Goal: Task Accomplishment & Management: Complete application form

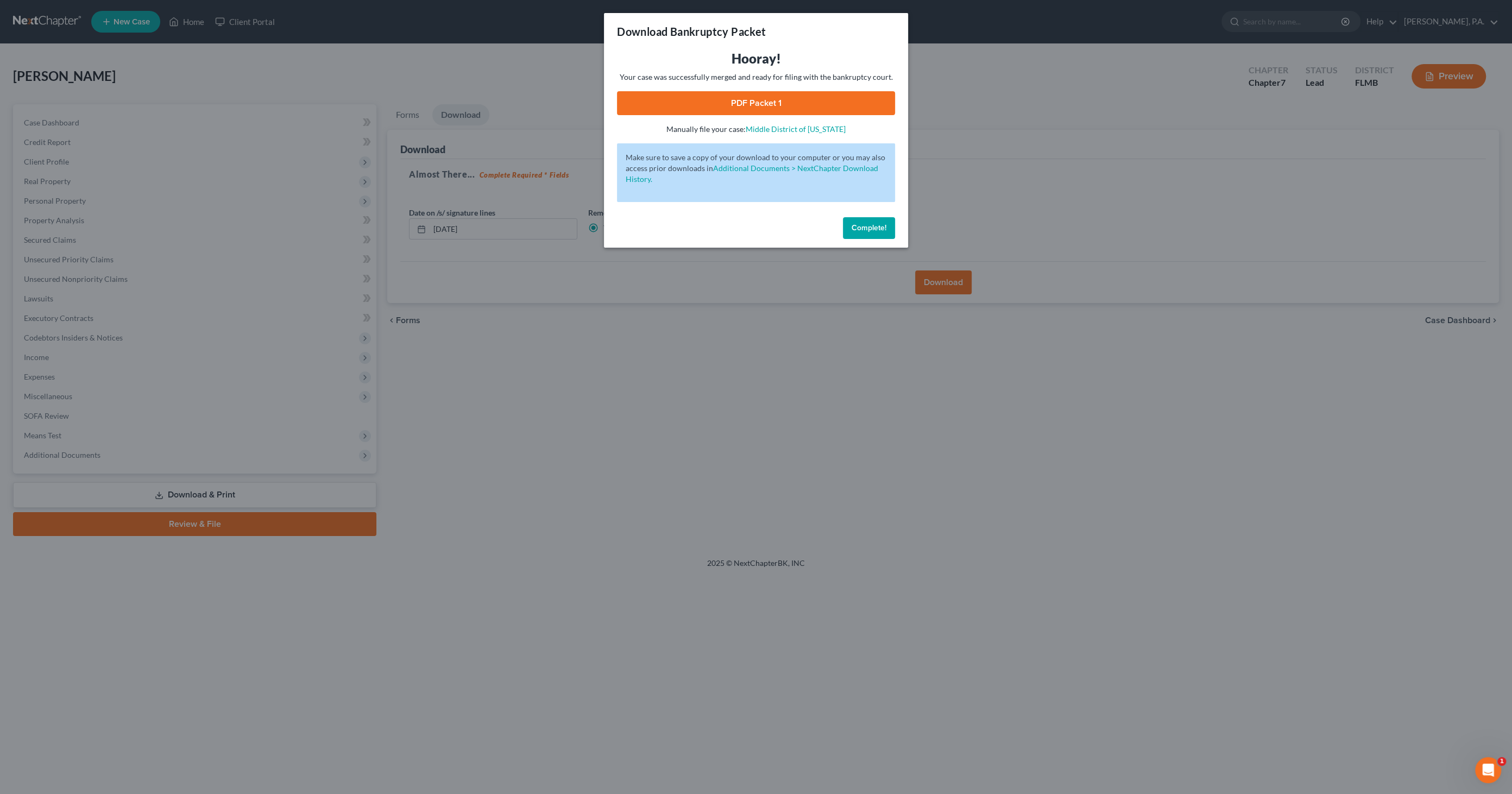
click at [870, 222] on button "Complete!" at bounding box center [869, 228] width 52 height 22
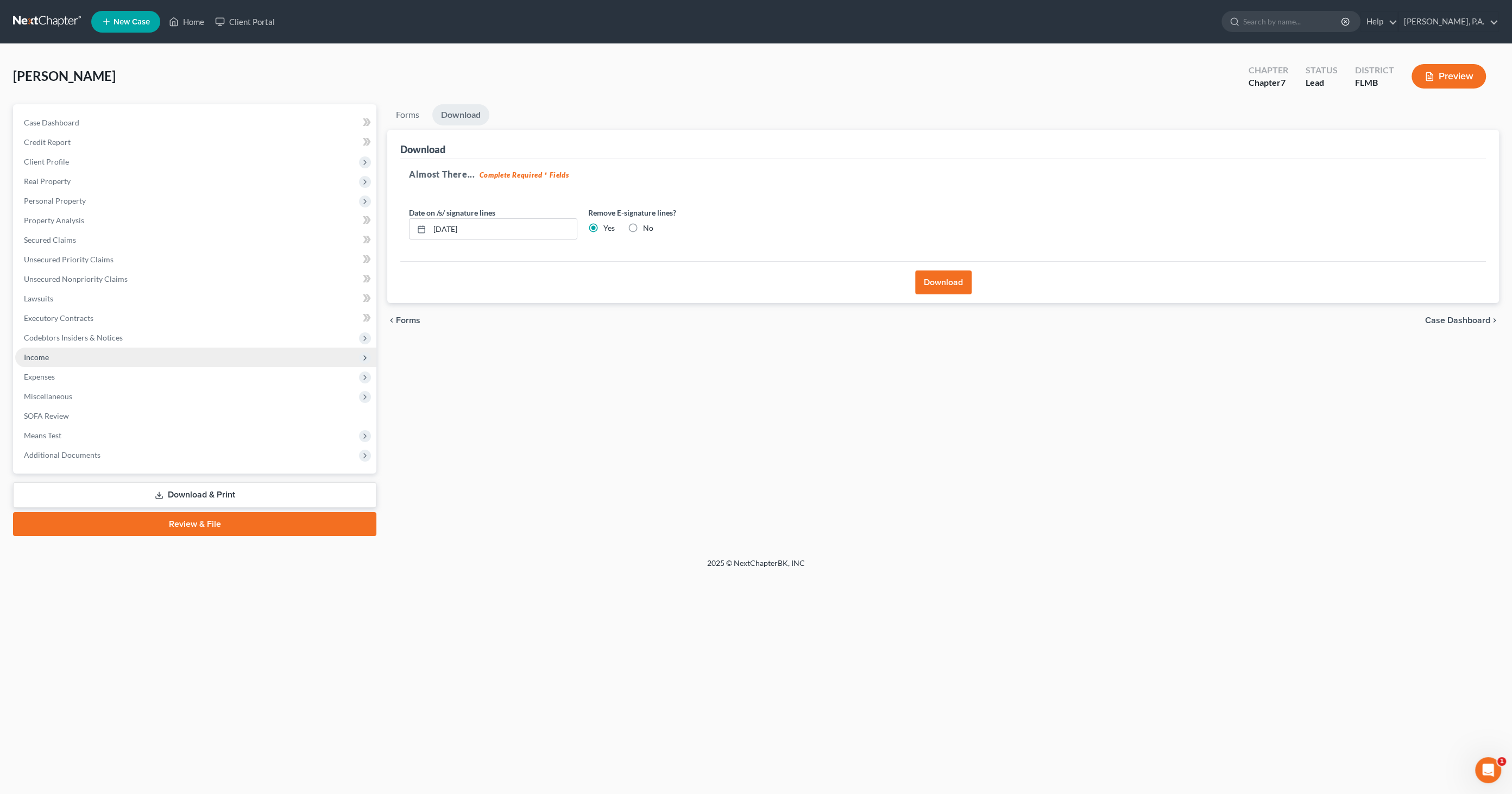
click at [66, 354] on span "Income" at bounding box center [195, 357] width 361 height 19
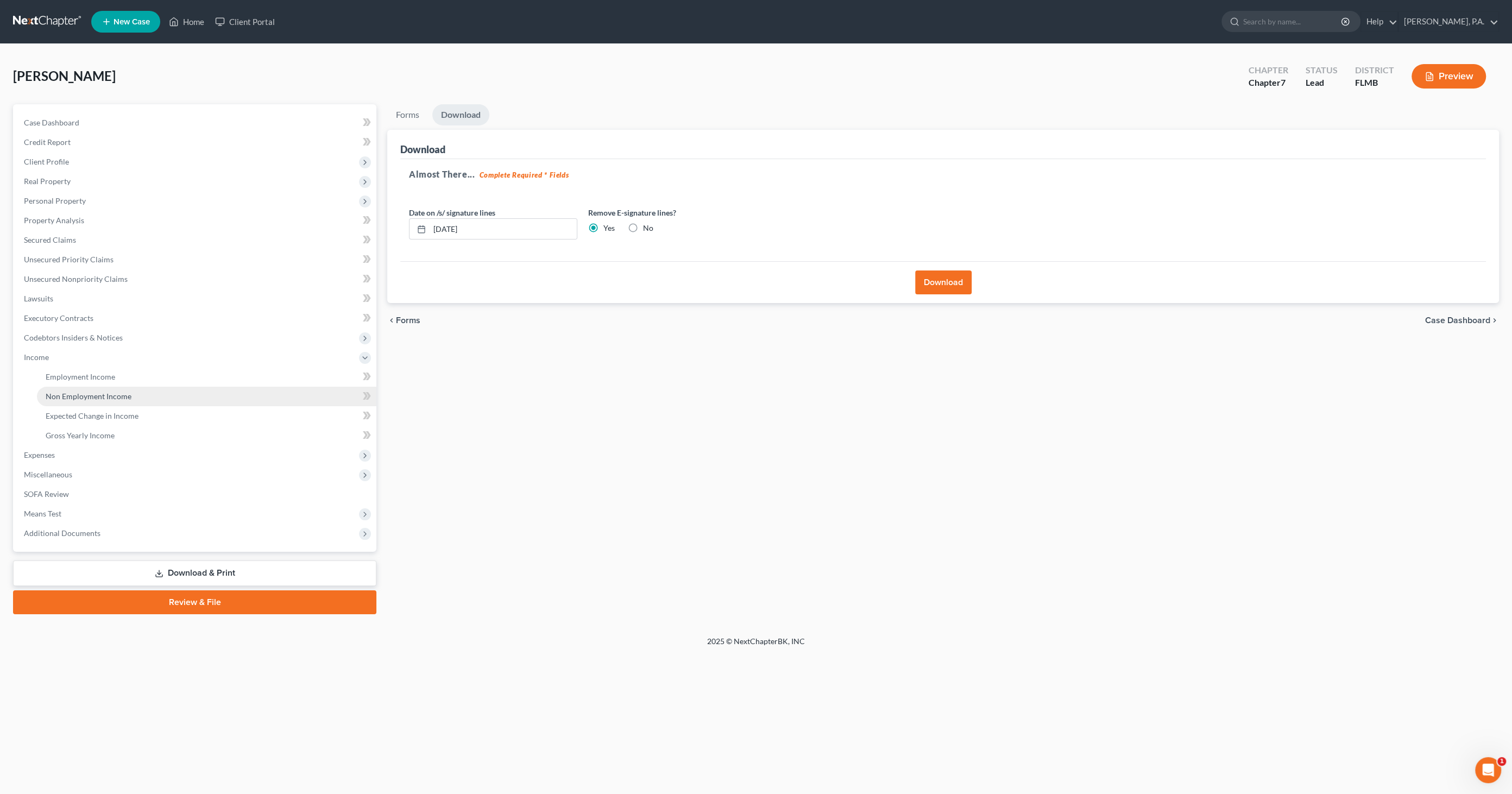
click at [70, 393] on span "Non Employment Income" at bounding box center [89, 396] width 86 height 9
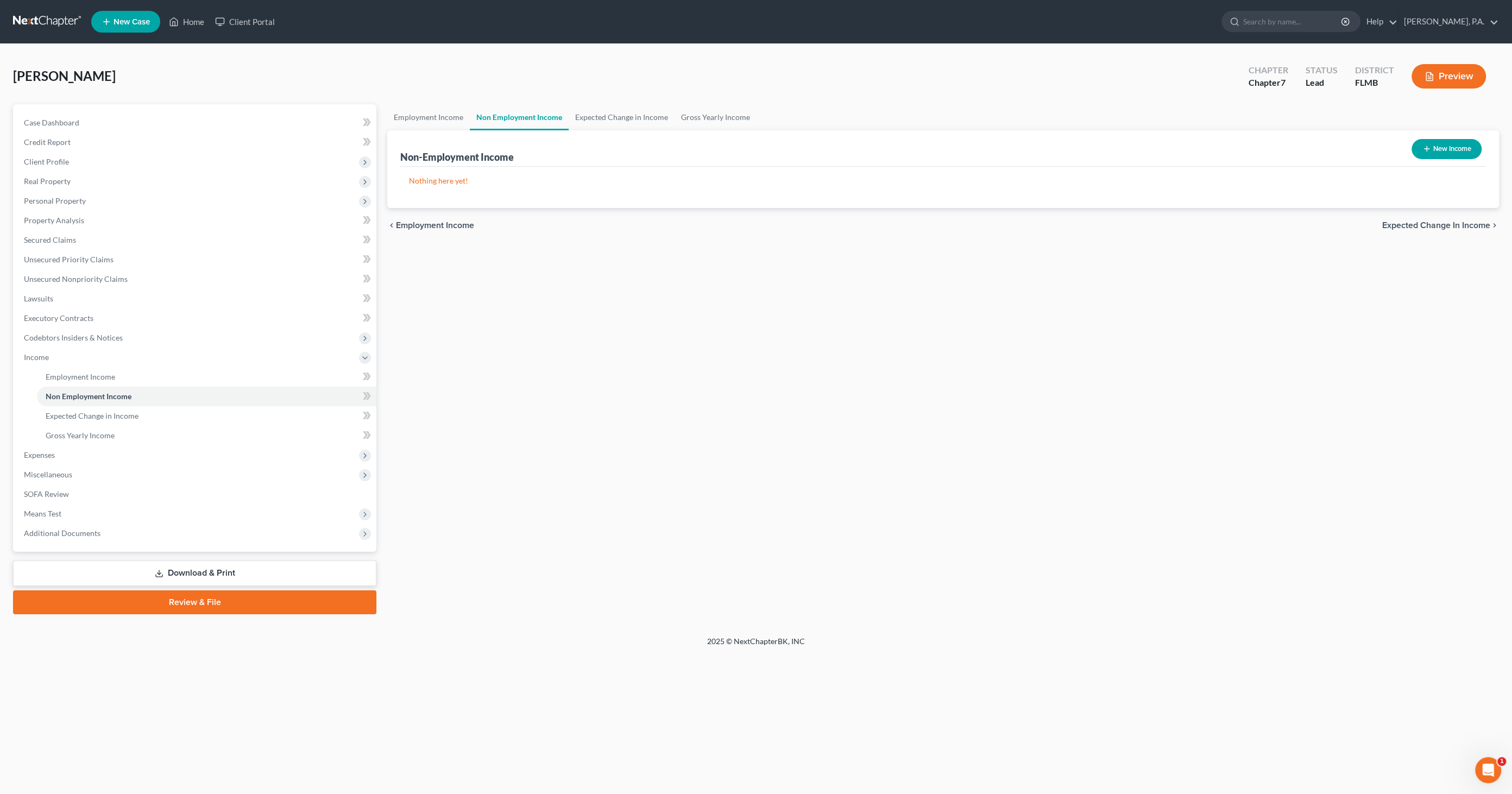
click at [1431, 144] on button "New Income" at bounding box center [1446, 149] width 70 height 20
select select "0"
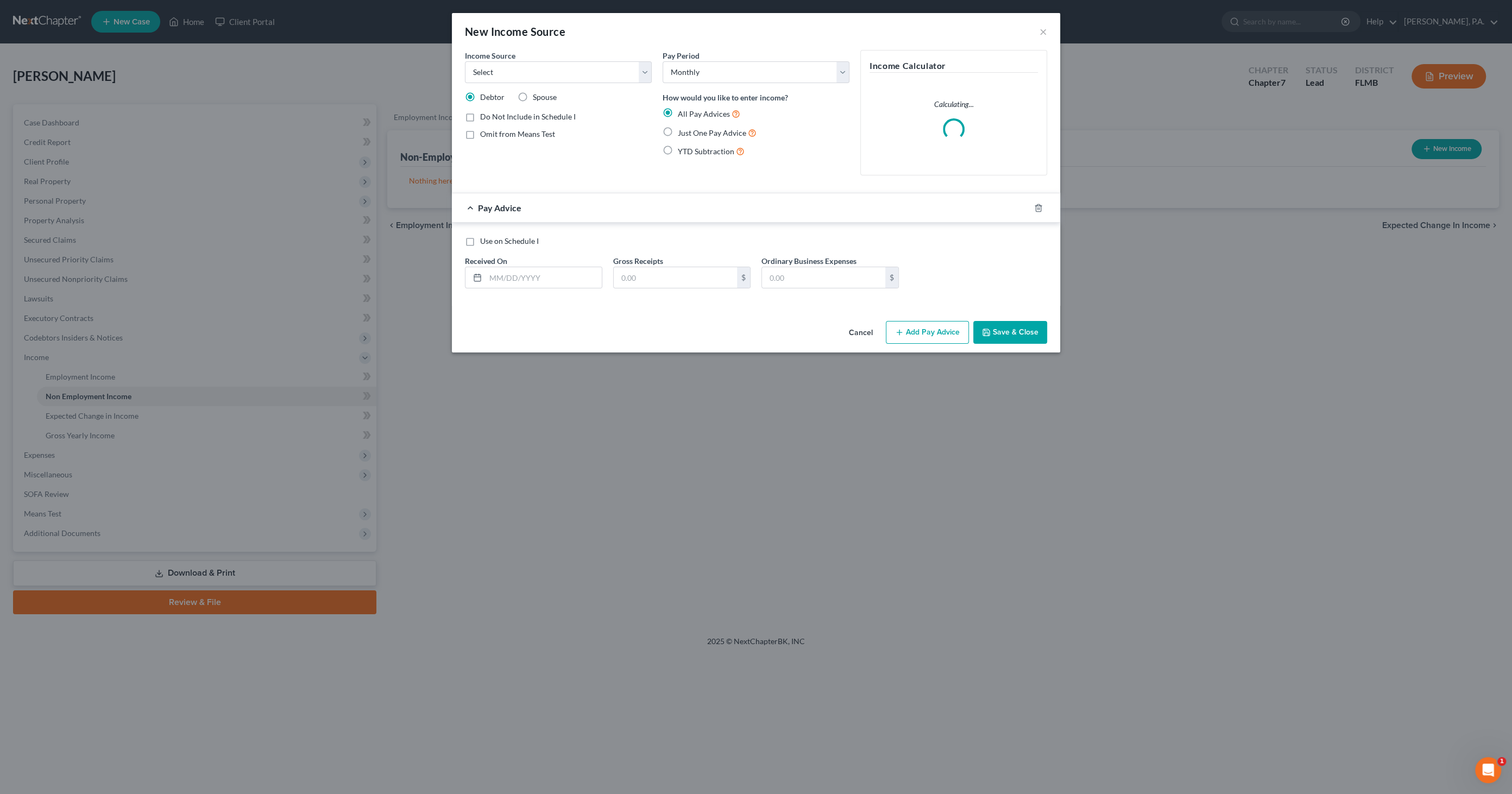
click at [518, 59] on div "Income Source * Select Unemployment Disability (from employer) Pension Retireme…" at bounding box center [558, 66] width 187 height 33
click at [517, 65] on select "Select Unemployment Disability (from employer) Pension Retirement Social Securi…" at bounding box center [558, 72] width 187 height 22
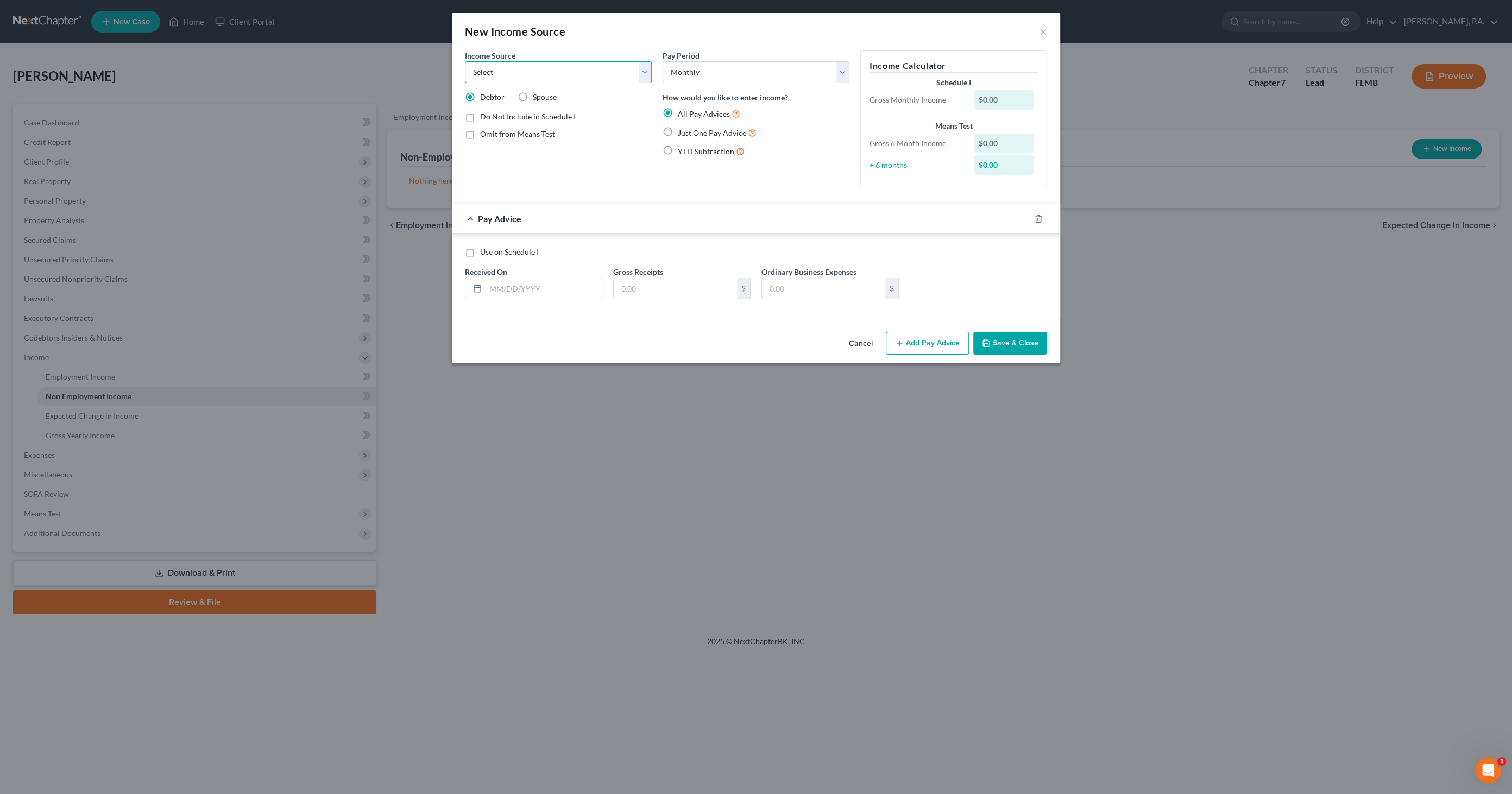
select select "7"
click at [465, 62] on select "Select Unemployment Disability (from employer) Pension Retirement Social Securi…" at bounding box center [558, 72] width 187 height 22
click at [681, 128] on span "Just One Pay Advice" at bounding box center [712, 133] width 69 height 9
click at [682, 128] on input "Just One Pay Advice" at bounding box center [686, 130] width 7 height 7
radio input "true"
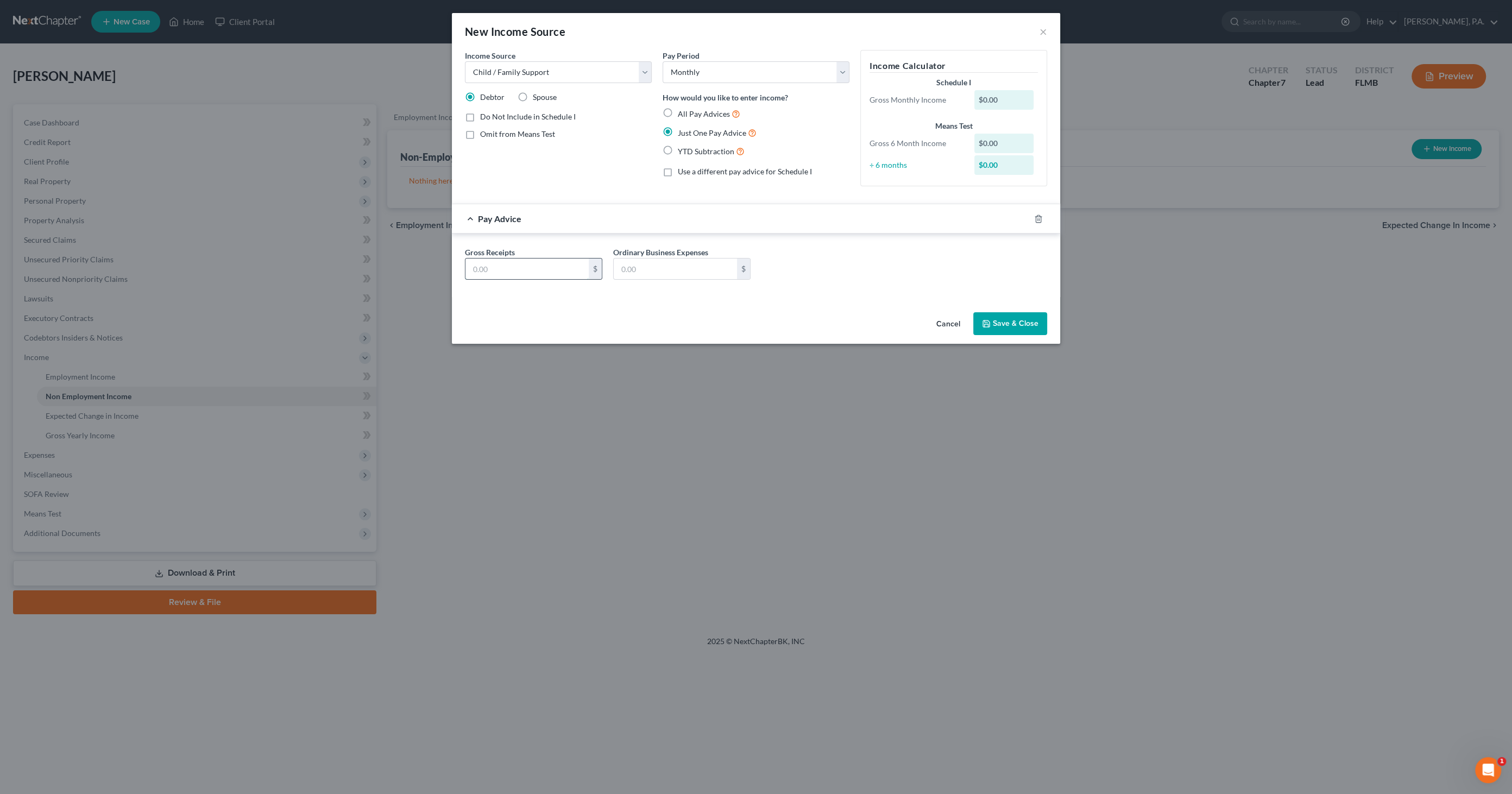
click at [542, 271] on input "text" at bounding box center [527, 268] width 123 height 21
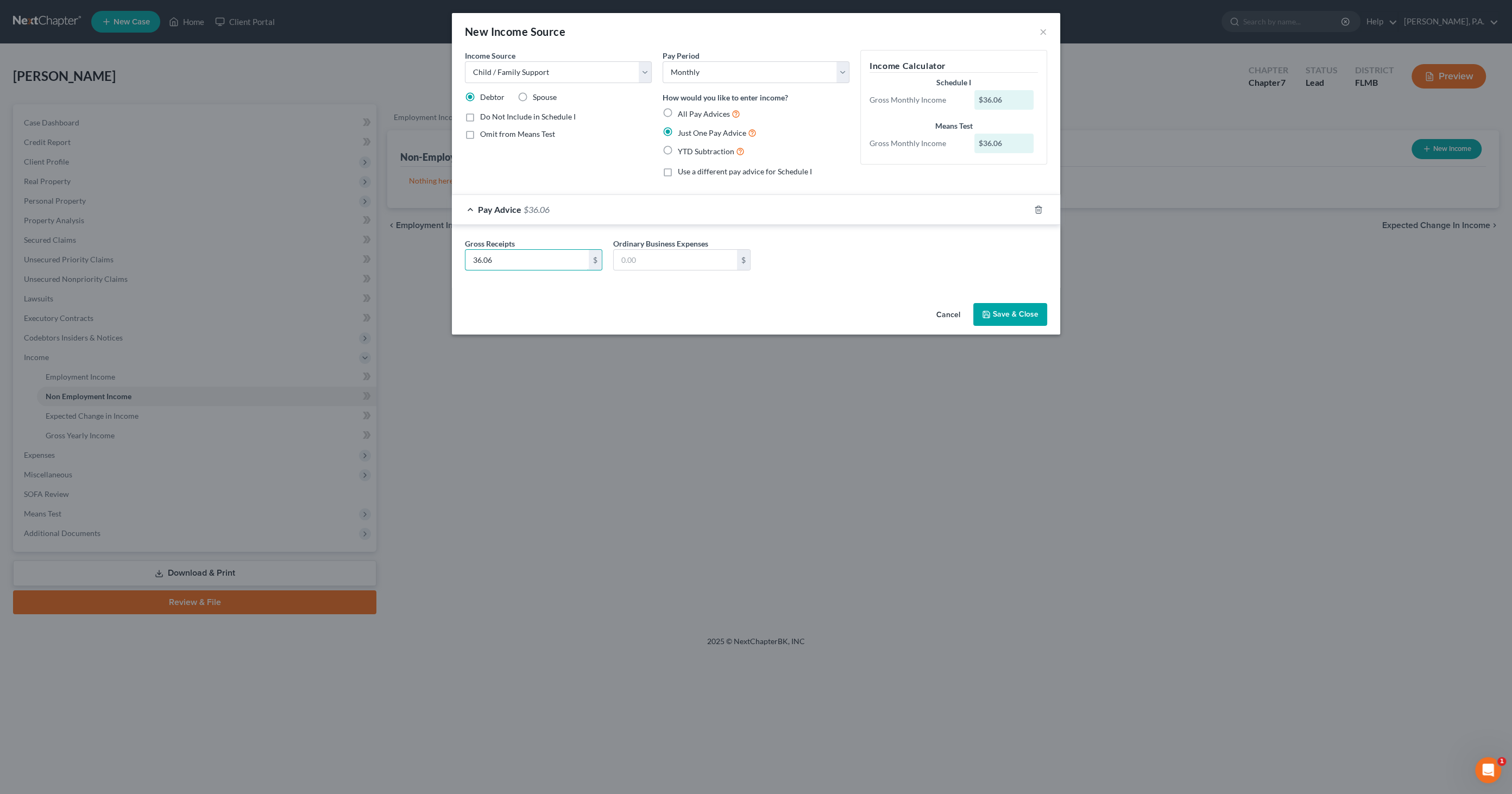
type input "36.06"
click at [1017, 318] on button "Save & Close" at bounding box center [1010, 314] width 74 height 23
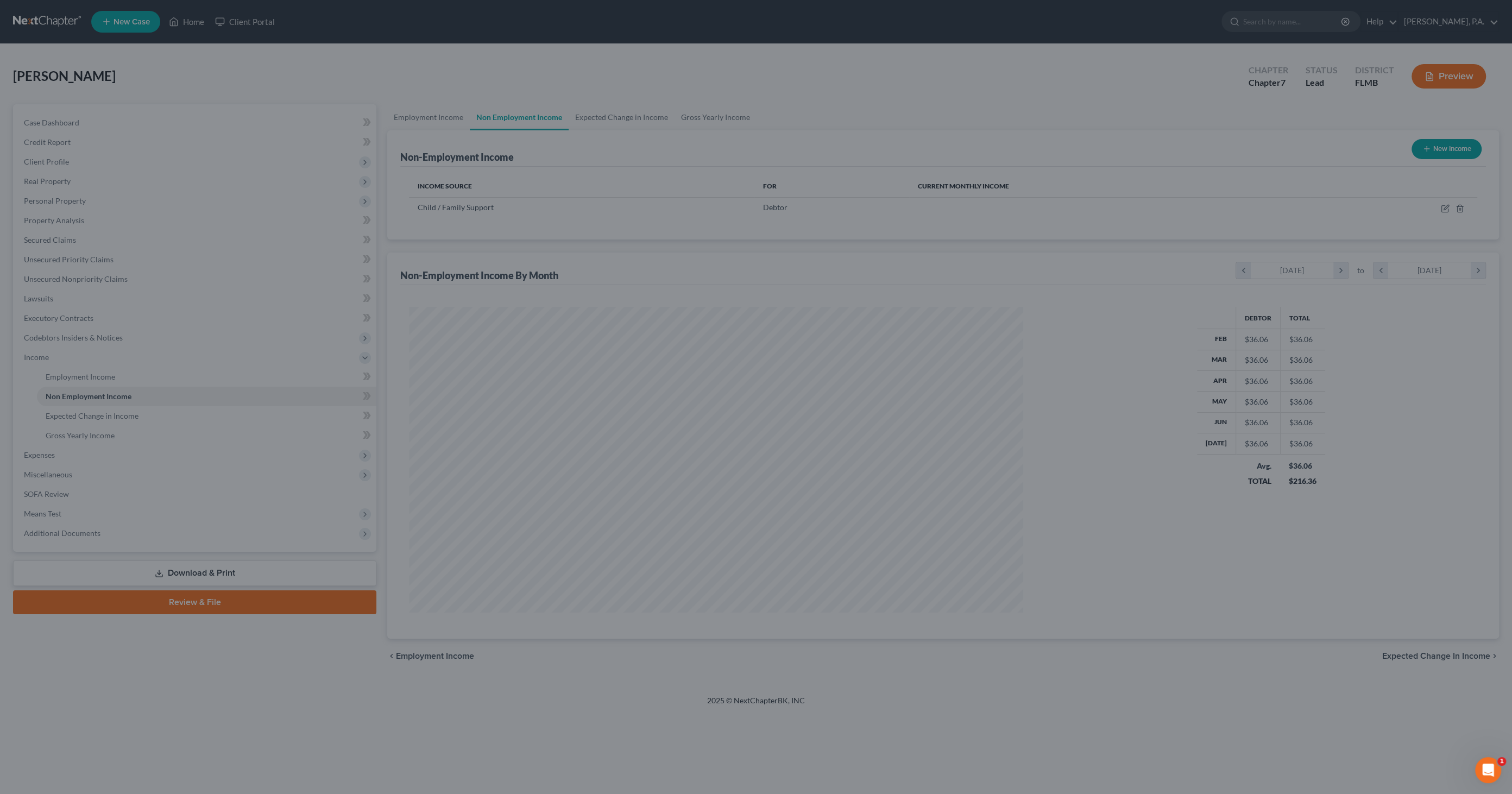
scroll to position [305, 636]
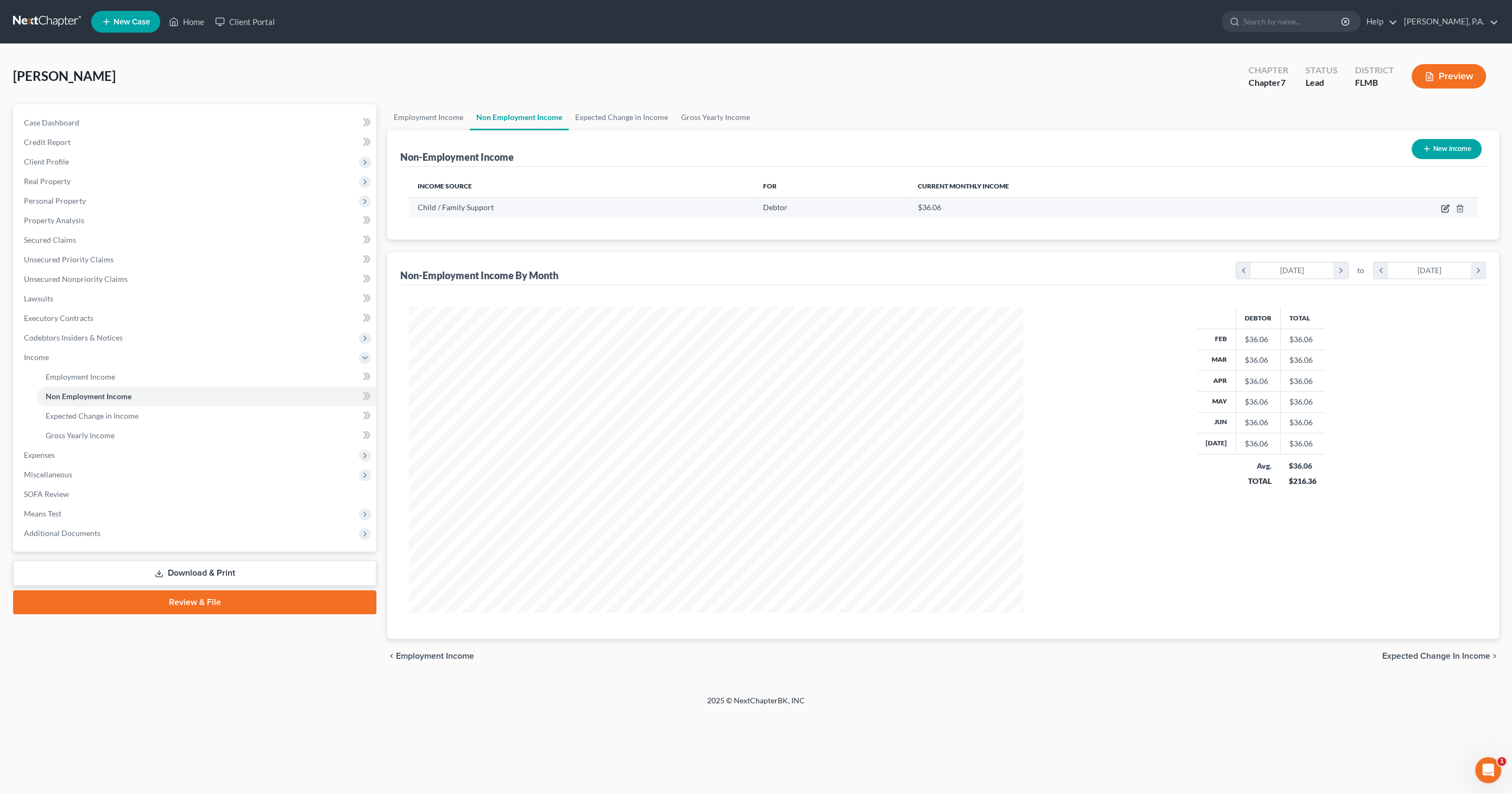
click at [1445, 211] on icon "button" at bounding box center [1445, 209] width 6 height 6
select select "7"
select select "0"
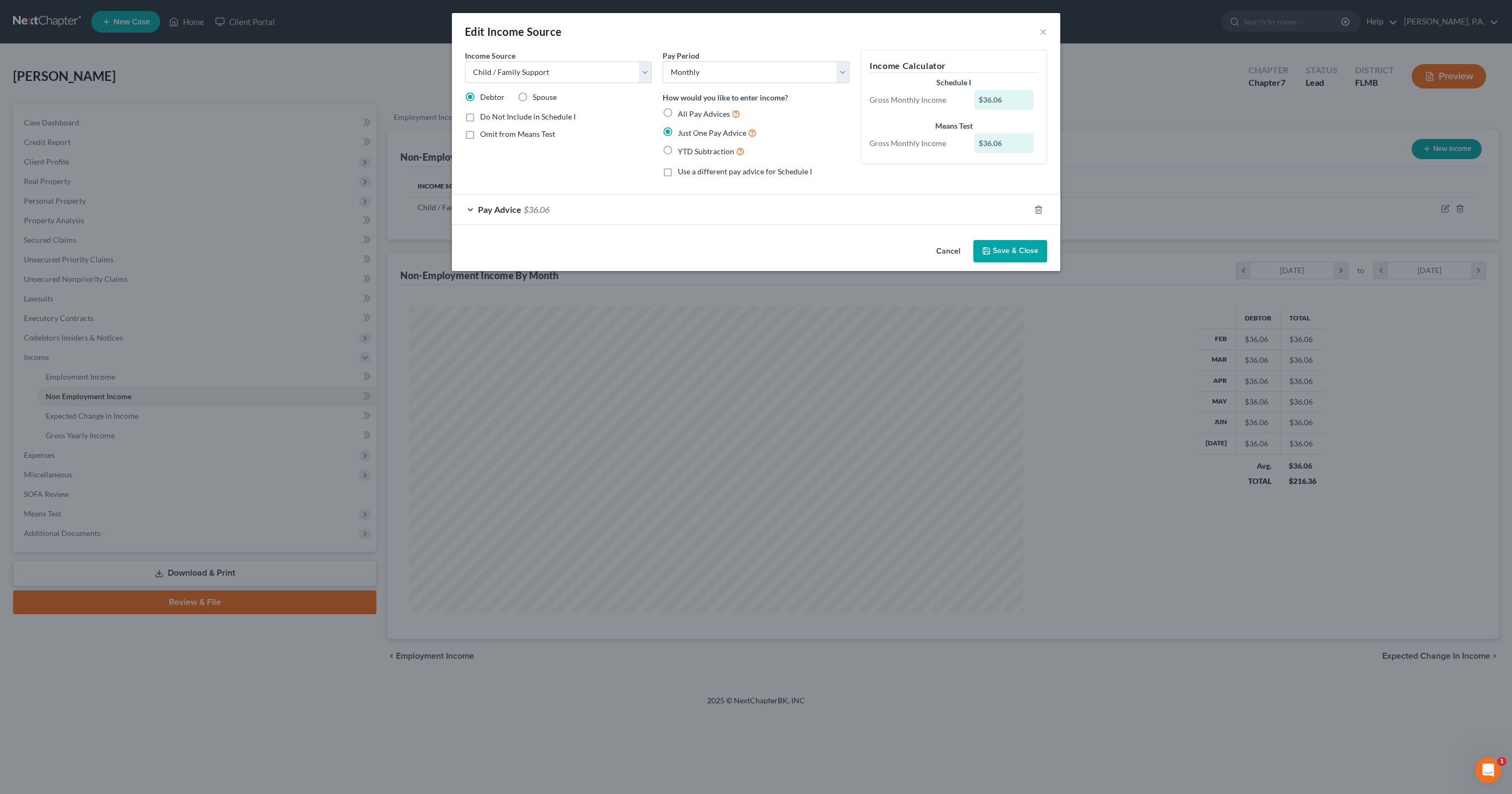
click at [681, 170] on span "Use a different pay advice for Schedule I" at bounding box center [745, 171] width 134 height 9
click at [682, 170] on input "Use a different pay advice for Schedule I" at bounding box center [686, 170] width 7 height 7
checkbox input "true"
click at [893, 249] on button "Add Schedule I Income" at bounding box center [914, 251] width 109 height 23
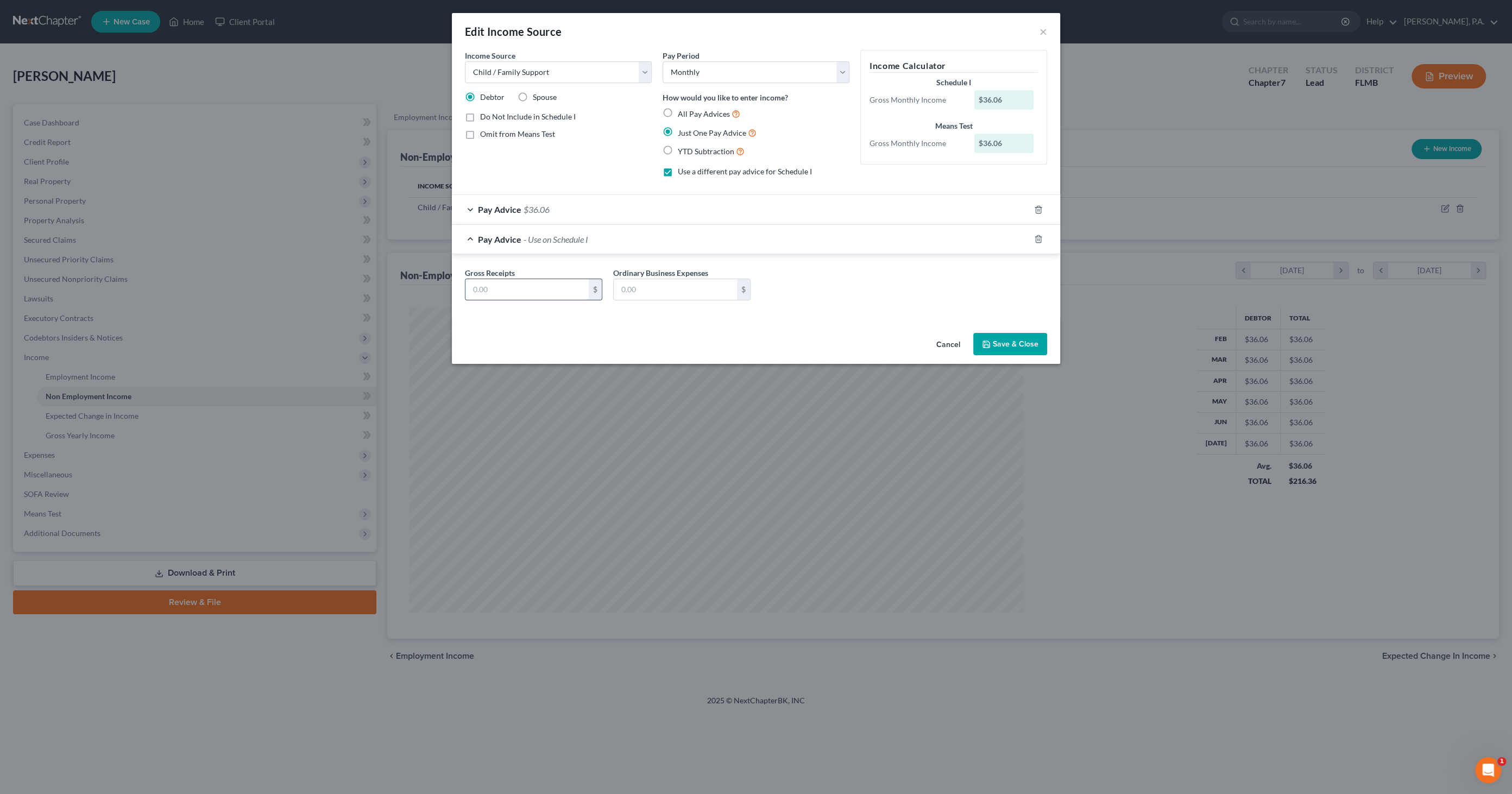
click at [546, 290] on input "text" at bounding box center [527, 289] width 123 height 21
type input "468.82"
click at [1029, 344] on button "Save & Close" at bounding box center [1010, 344] width 74 height 23
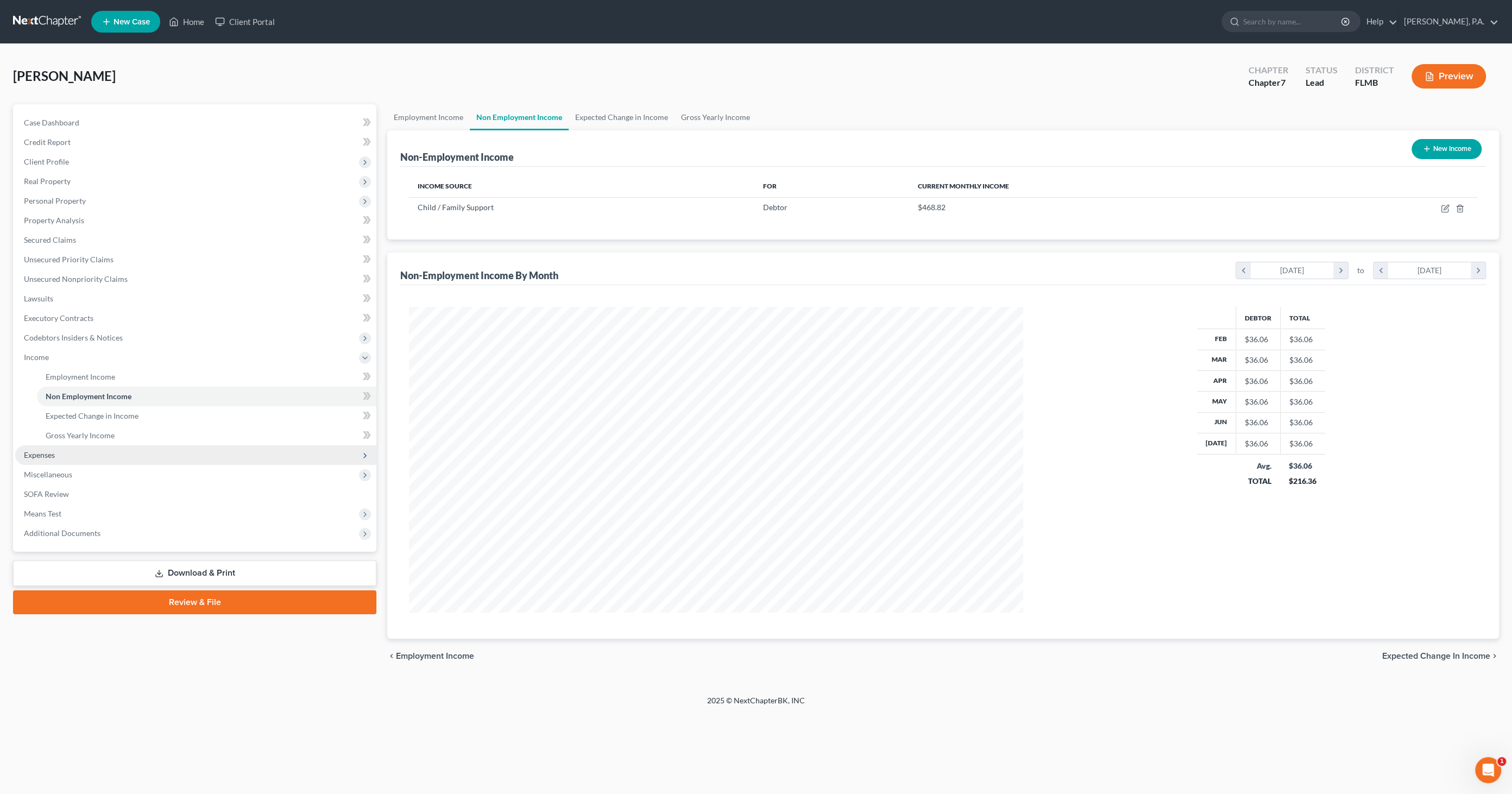
click at [76, 451] on span "Expenses" at bounding box center [195, 455] width 361 height 19
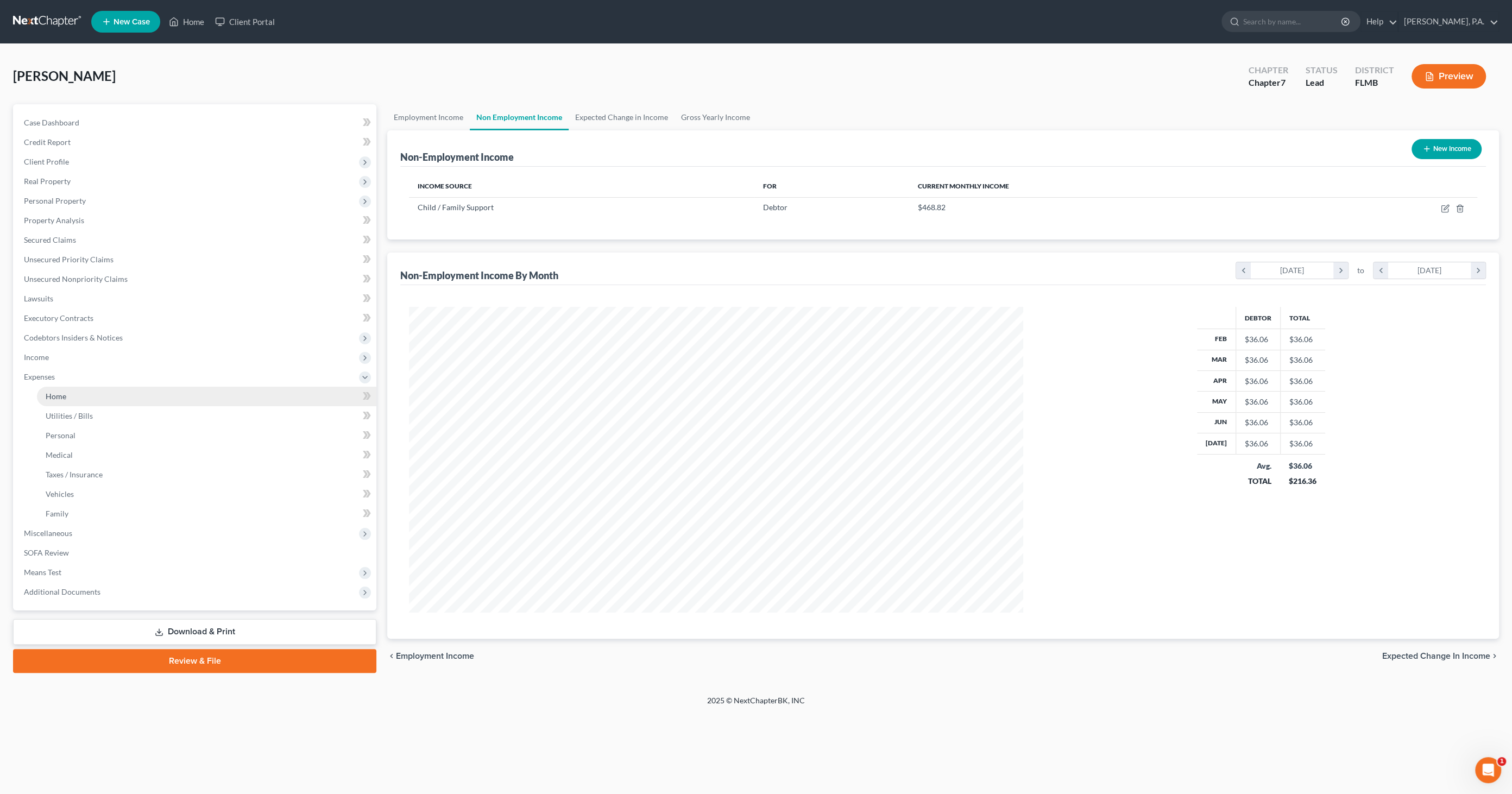
click at [62, 396] on span "Home" at bounding box center [56, 396] width 21 height 9
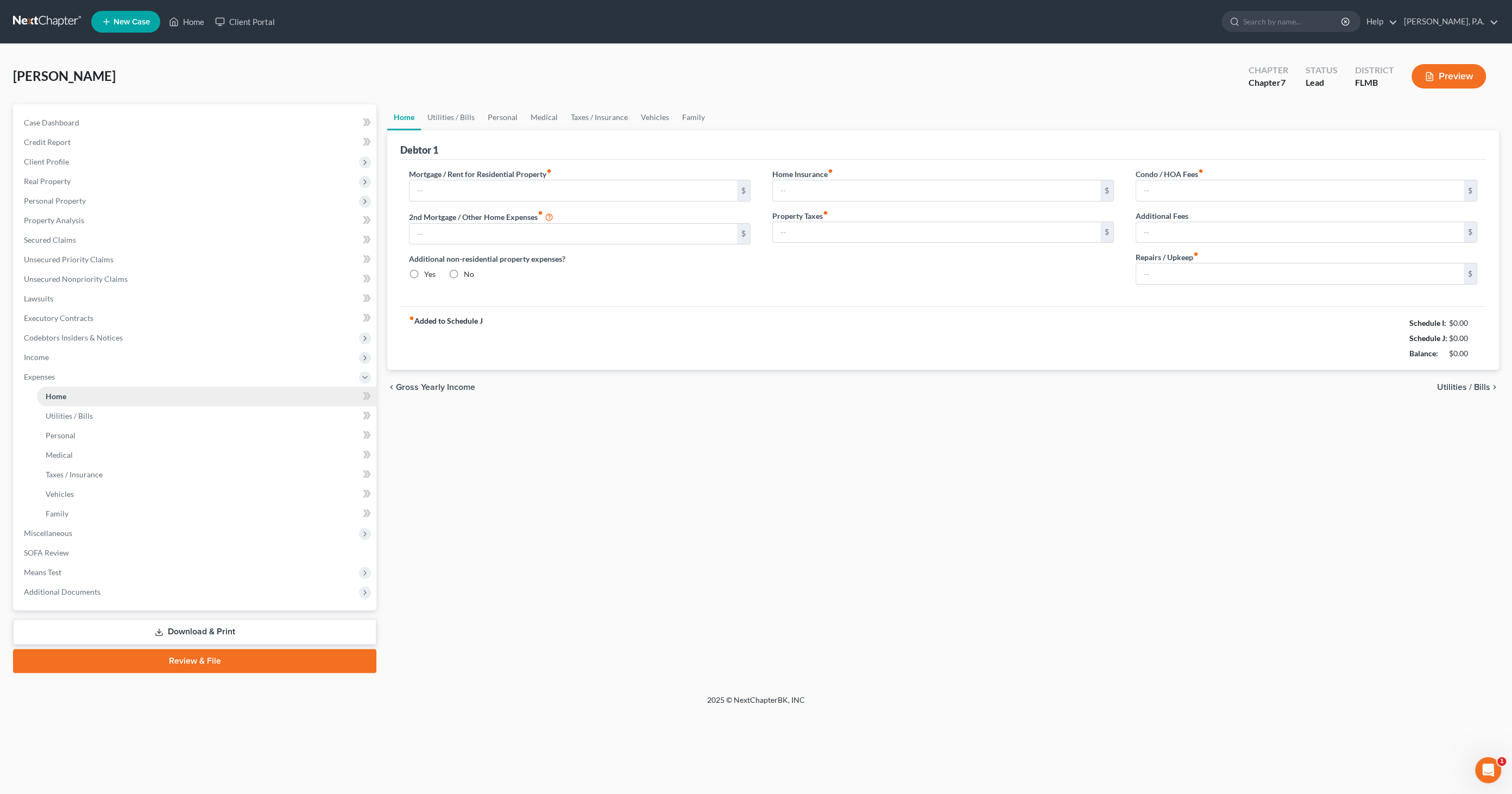
type input "367.50"
type input "0.00"
radio input "true"
type input "0.00"
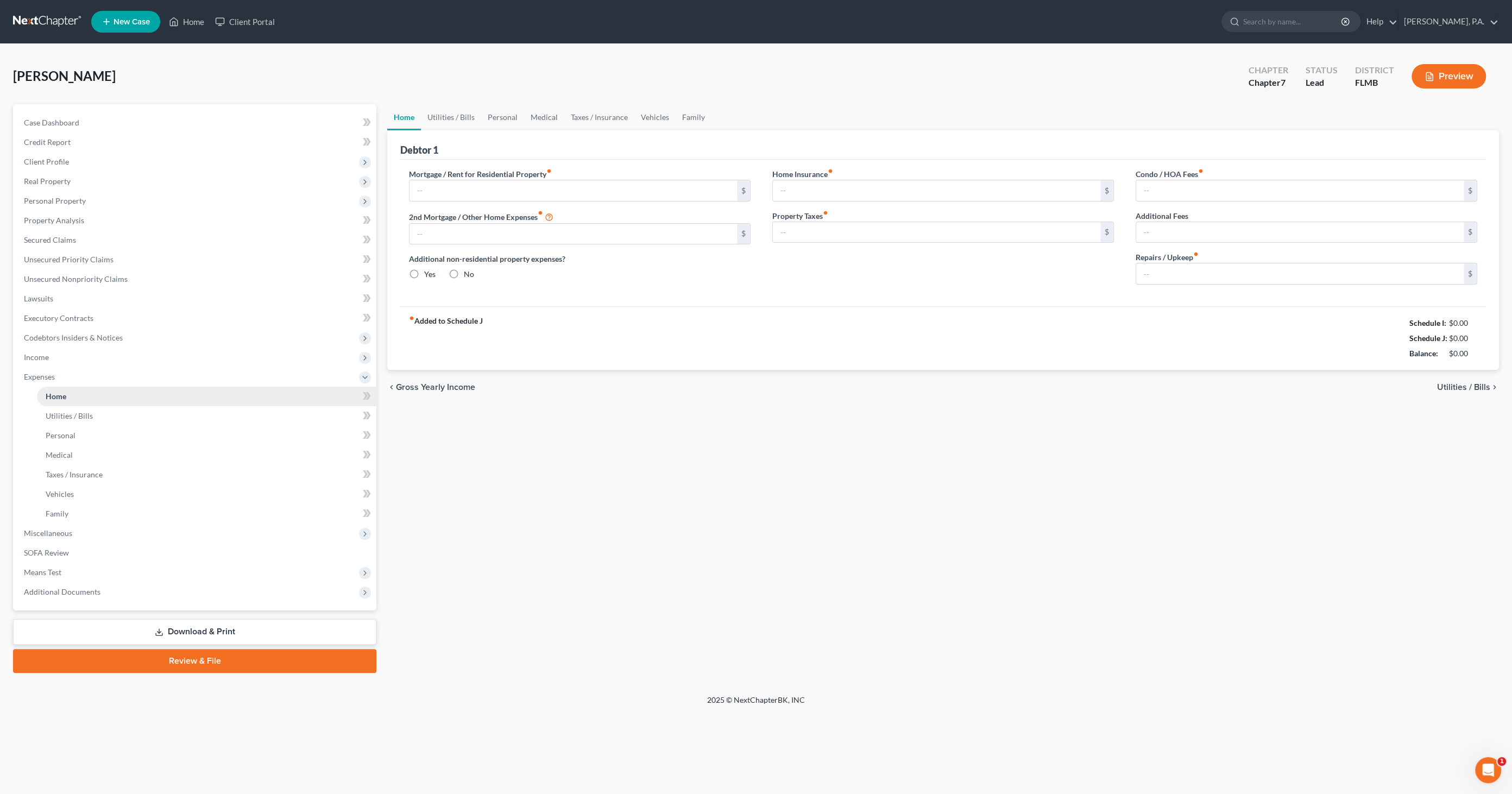
type input "0.00"
click at [464, 111] on link "Utilities / Bills" at bounding box center [451, 117] width 60 height 26
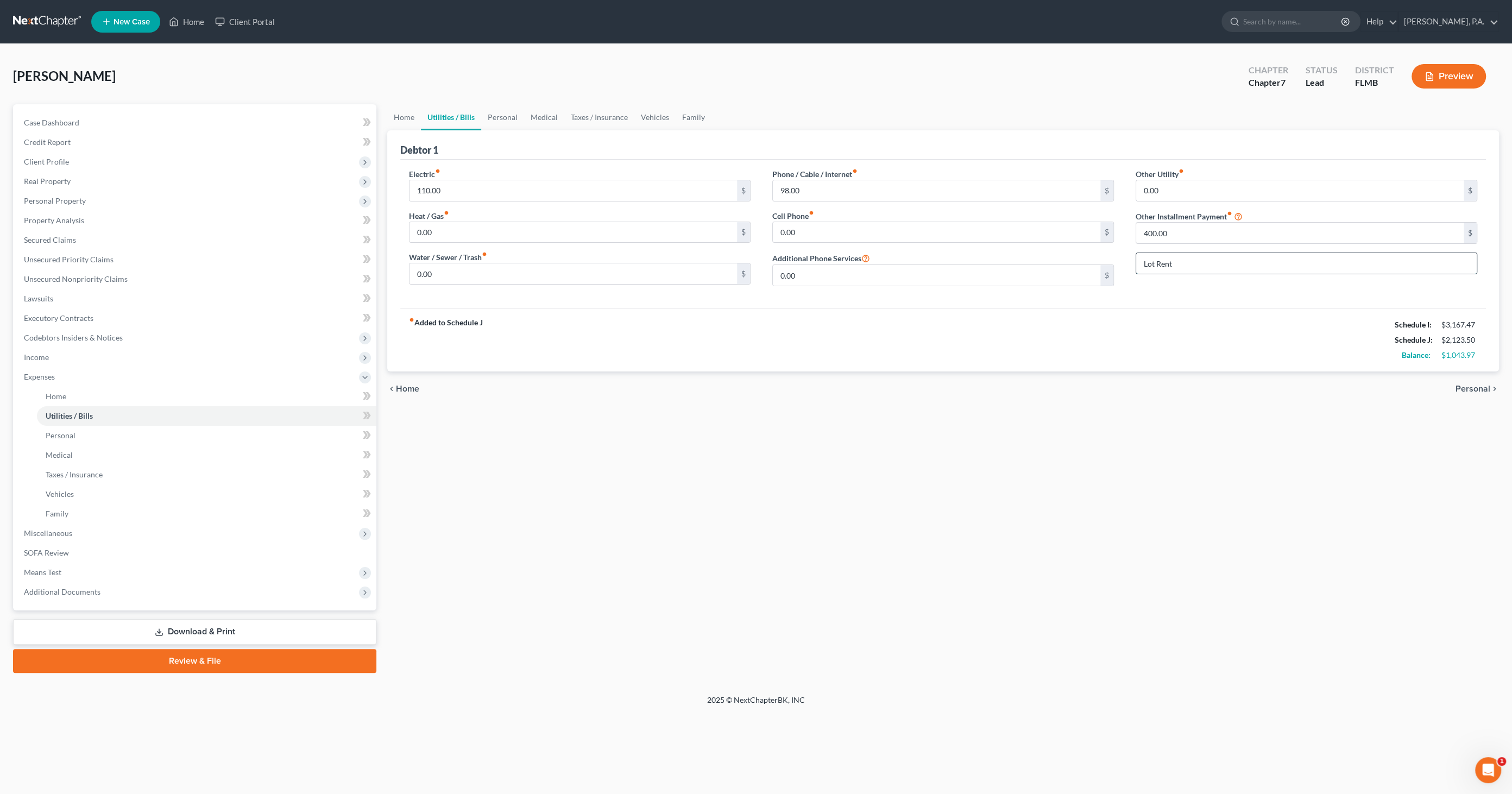
click at [1192, 263] on input "Lot Rent" at bounding box center [1307, 263] width 340 height 21
type input "Lot Rent (1/2 payment split with roomate)"
click at [575, 195] on input "110.00" at bounding box center [573, 190] width 328 height 21
type input "167.50"
click at [811, 183] on input "98.00" at bounding box center [937, 190] width 328 height 21
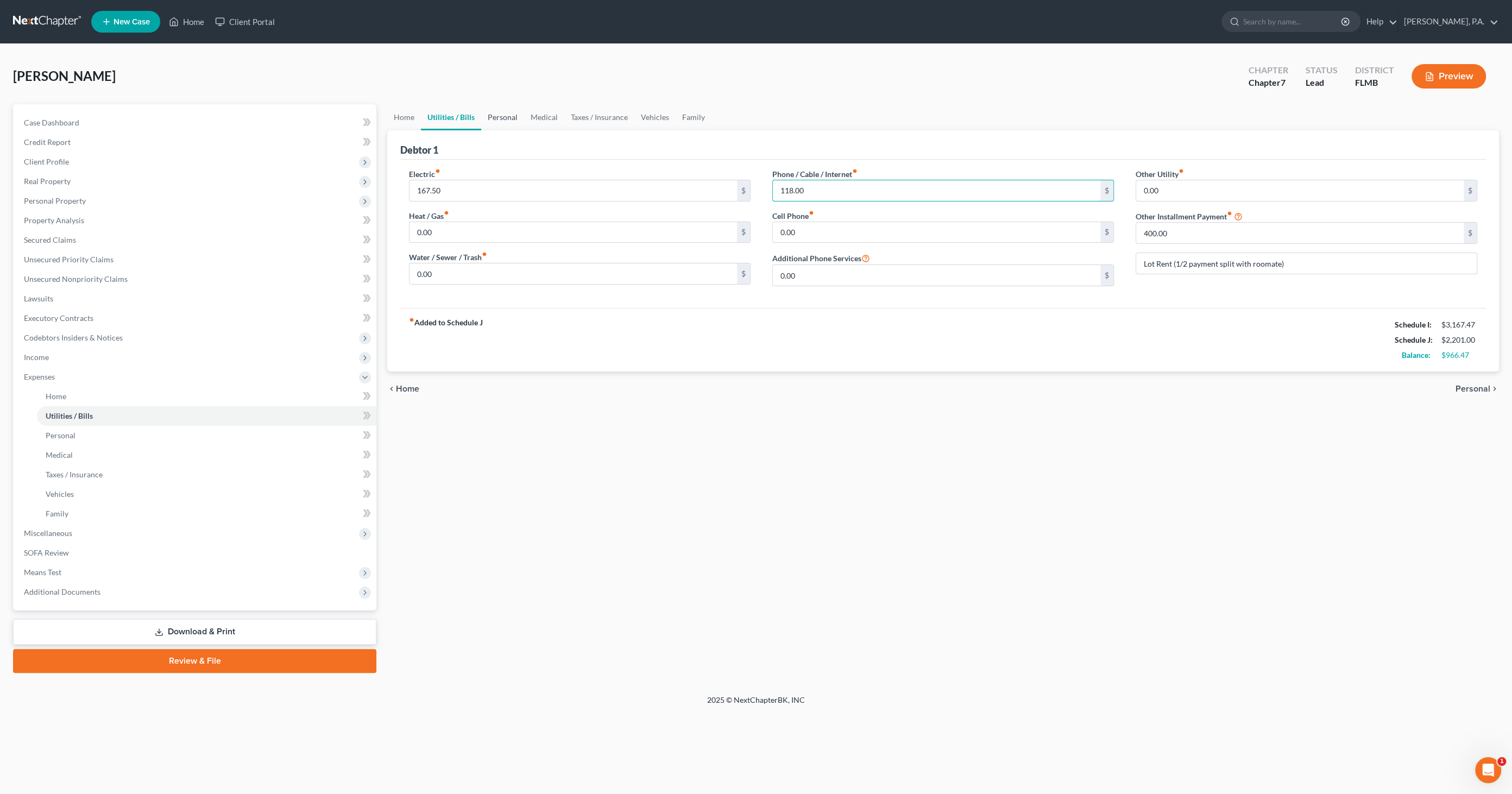
type input "118.00"
click at [519, 117] on link "Personal" at bounding box center [502, 117] width 43 height 26
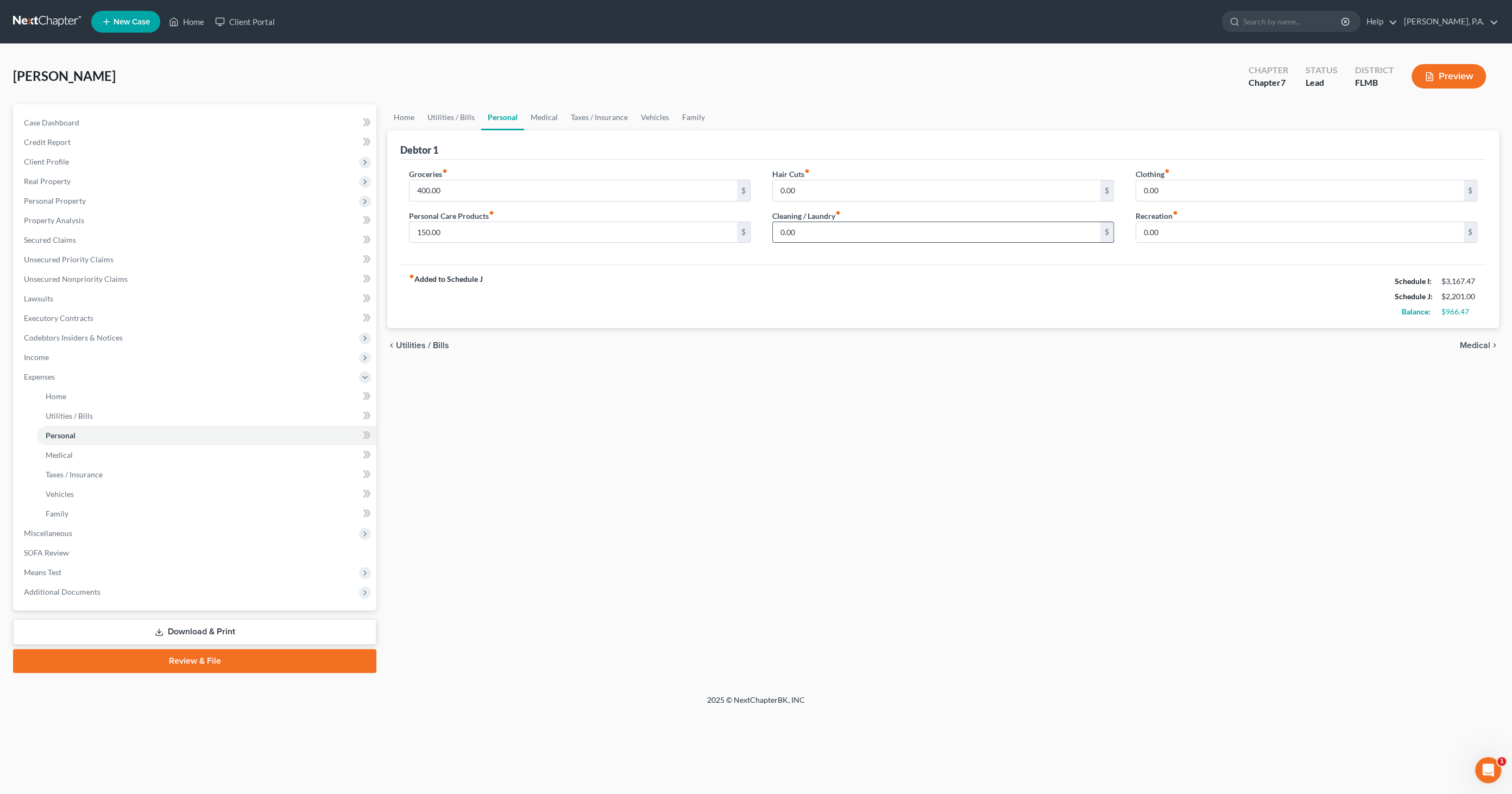
click at [839, 228] on input "0.00" at bounding box center [937, 232] width 328 height 21
type input "100.00"
click at [544, 116] on link "Medical" at bounding box center [544, 117] width 40 height 26
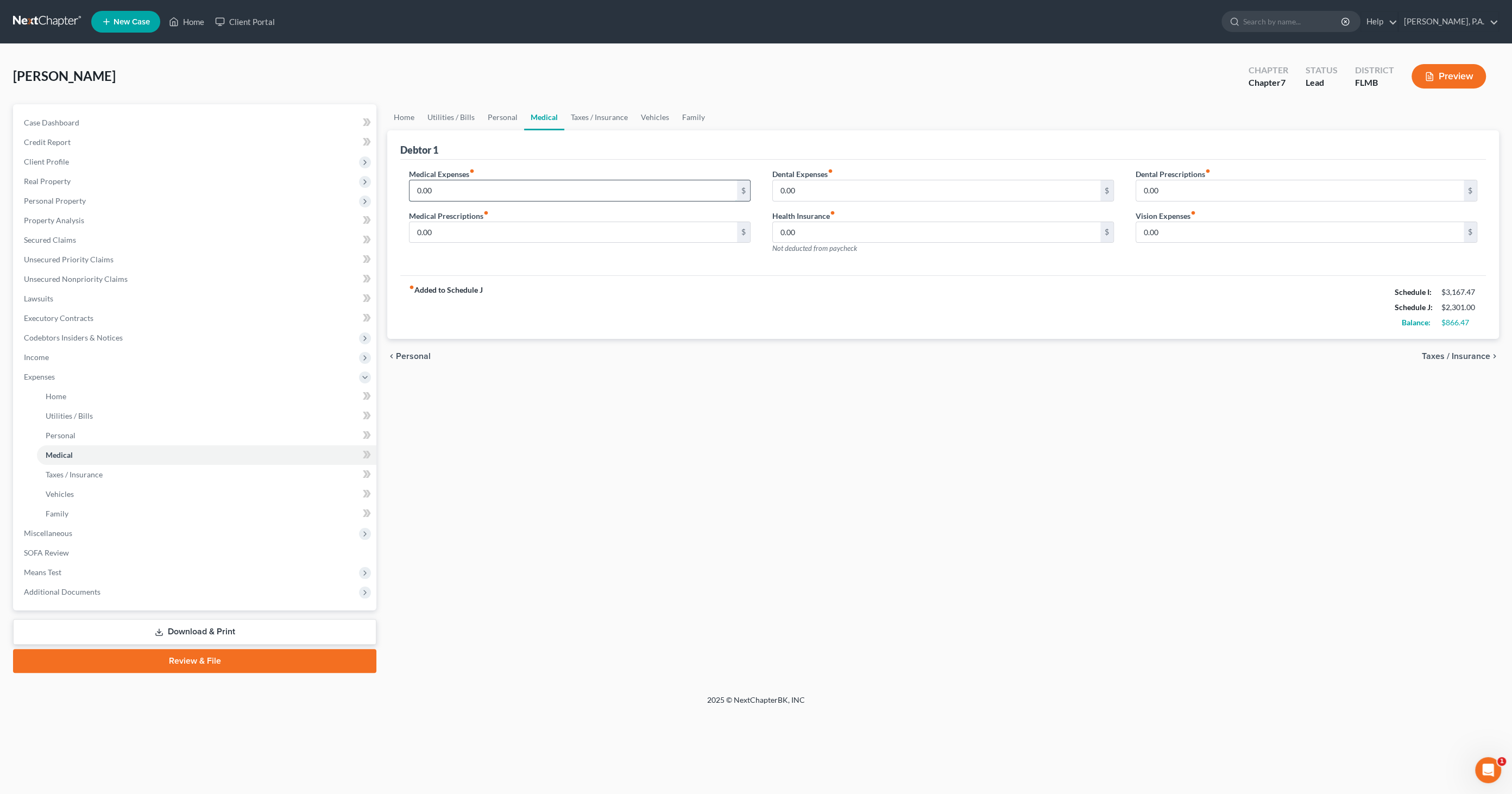
click at [478, 192] on input "0.00" at bounding box center [573, 190] width 328 height 21
type input "65.00"
click at [595, 114] on link "Taxes / Insurance" at bounding box center [599, 117] width 70 height 26
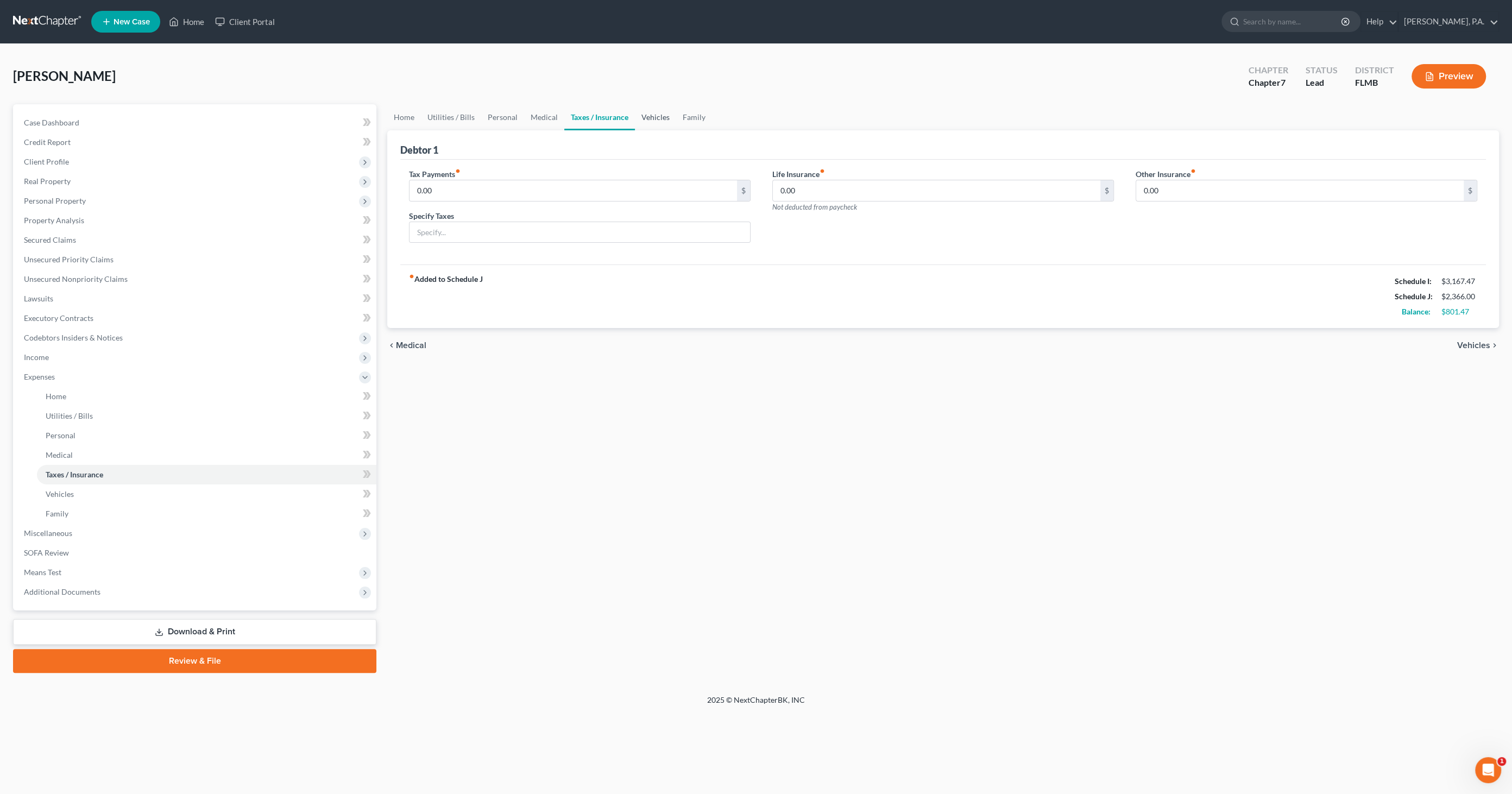
click at [647, 119] on link "Vehicles" at bounding box center [656, 117] width 41 height 26
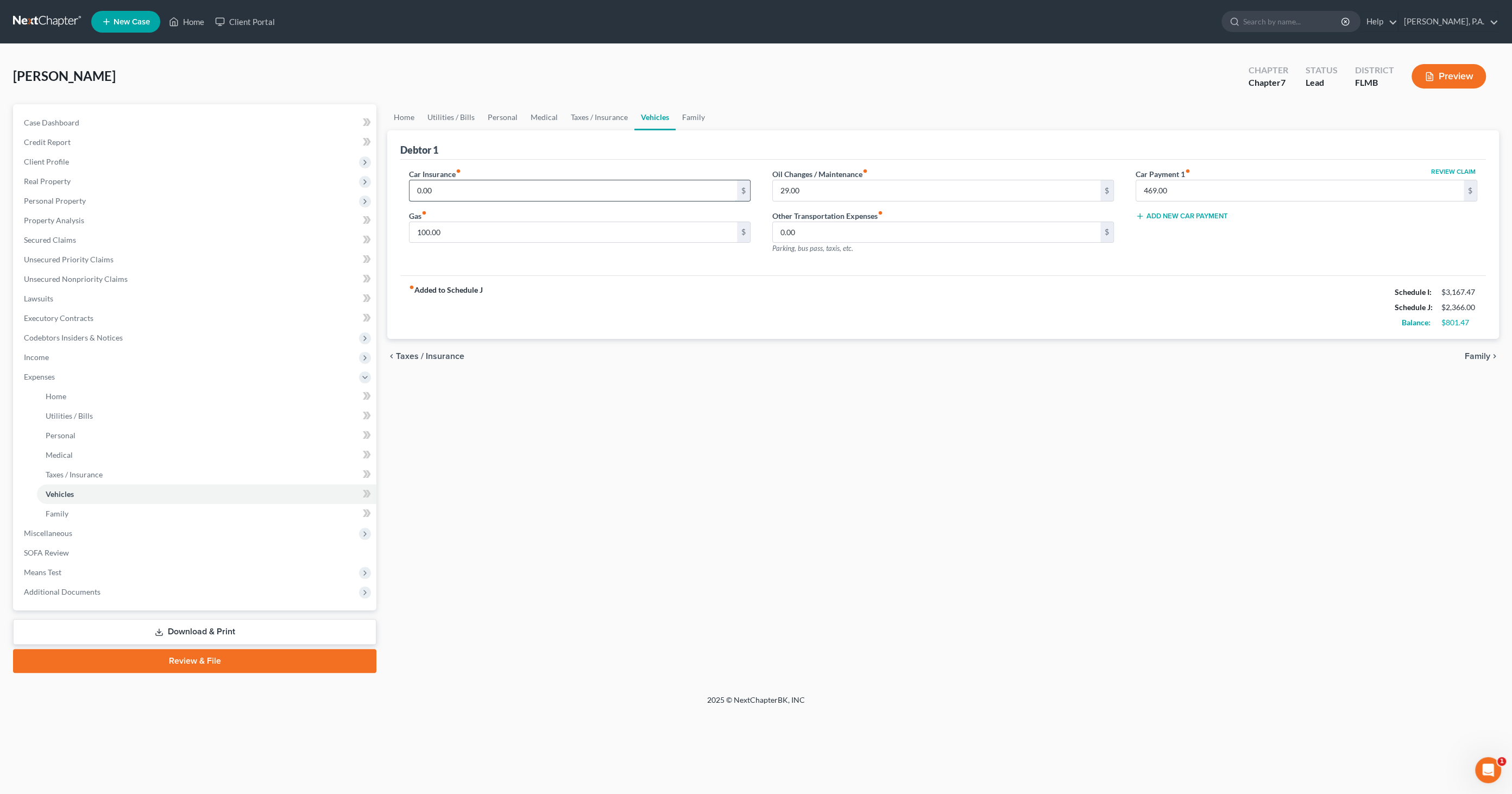
click at [467, 188] on input "0.00" at bounding box center [573, 190] width 328 height 21
type input "108.00"
click at [497, 114] on link "Personal" at bounding box center [502, 117] width 43 height 26
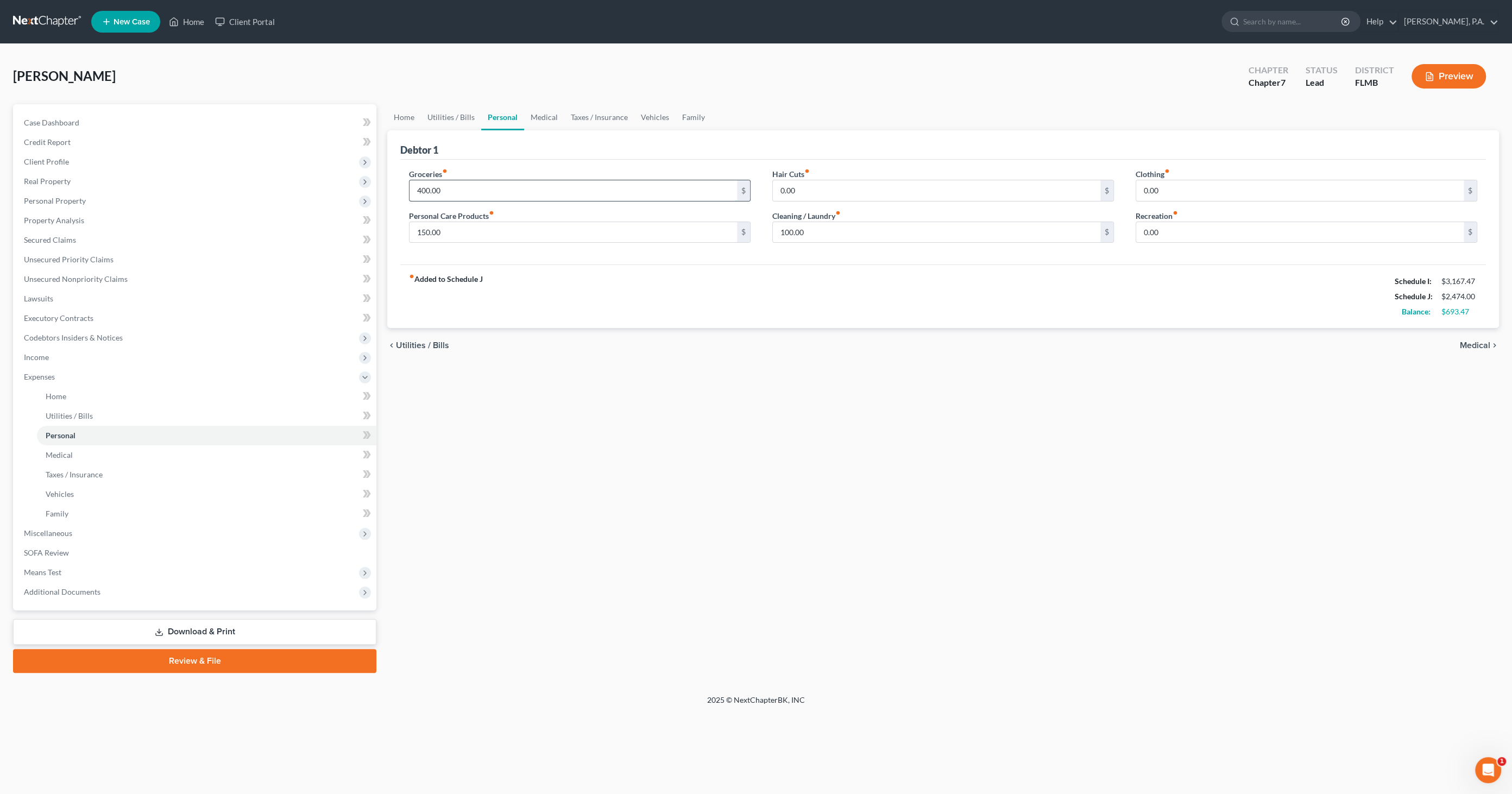
click at [451, 187] on input "400.00" at bounding box center [573, 190] width 328 height 21
click at [584, 281] on div "fiber_manual_record Added to Schedule J Schedule I: $3,167.47 Schedule J: $2,97…" at bounding box center [943, 296] width 1086 height 63
click at [454, 190] on input "900.00" at bounding box center [573, 190] width 328 height 21
type input "1,000.00"
click at [562, 300] on div "fiber_manual_record Added to Schedule J Schedule I: $3,167.47 Schedule J: $3,07…" at bounding box center [943, 296] width 1086 height 63
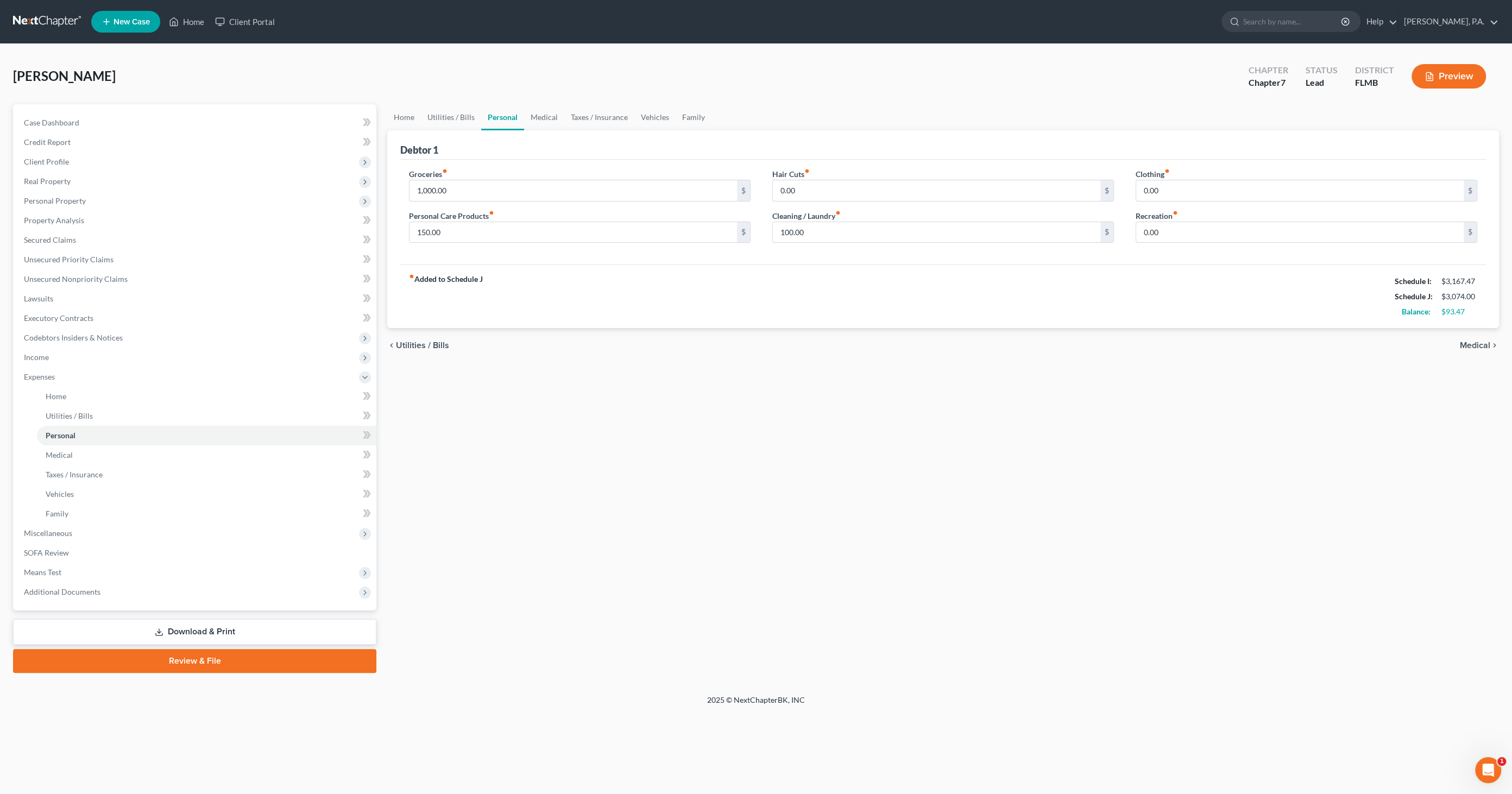
click at [182, 629] on link "Download & Print" at bounding box center [194, 631] width 363 height 25
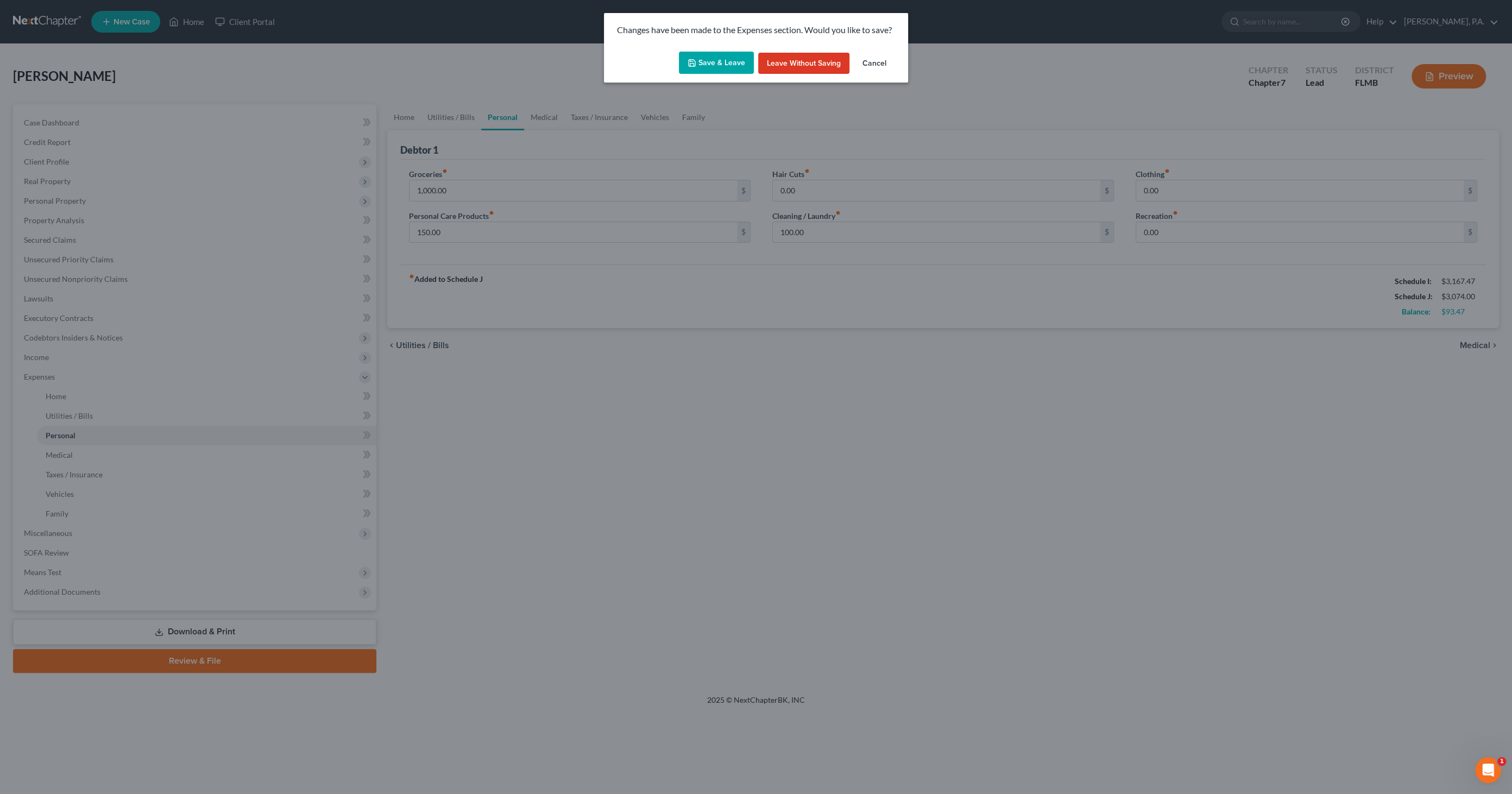
click at [713, 62] on button "Save & Leave" at bounding box center [717, 63] width 75 height 23
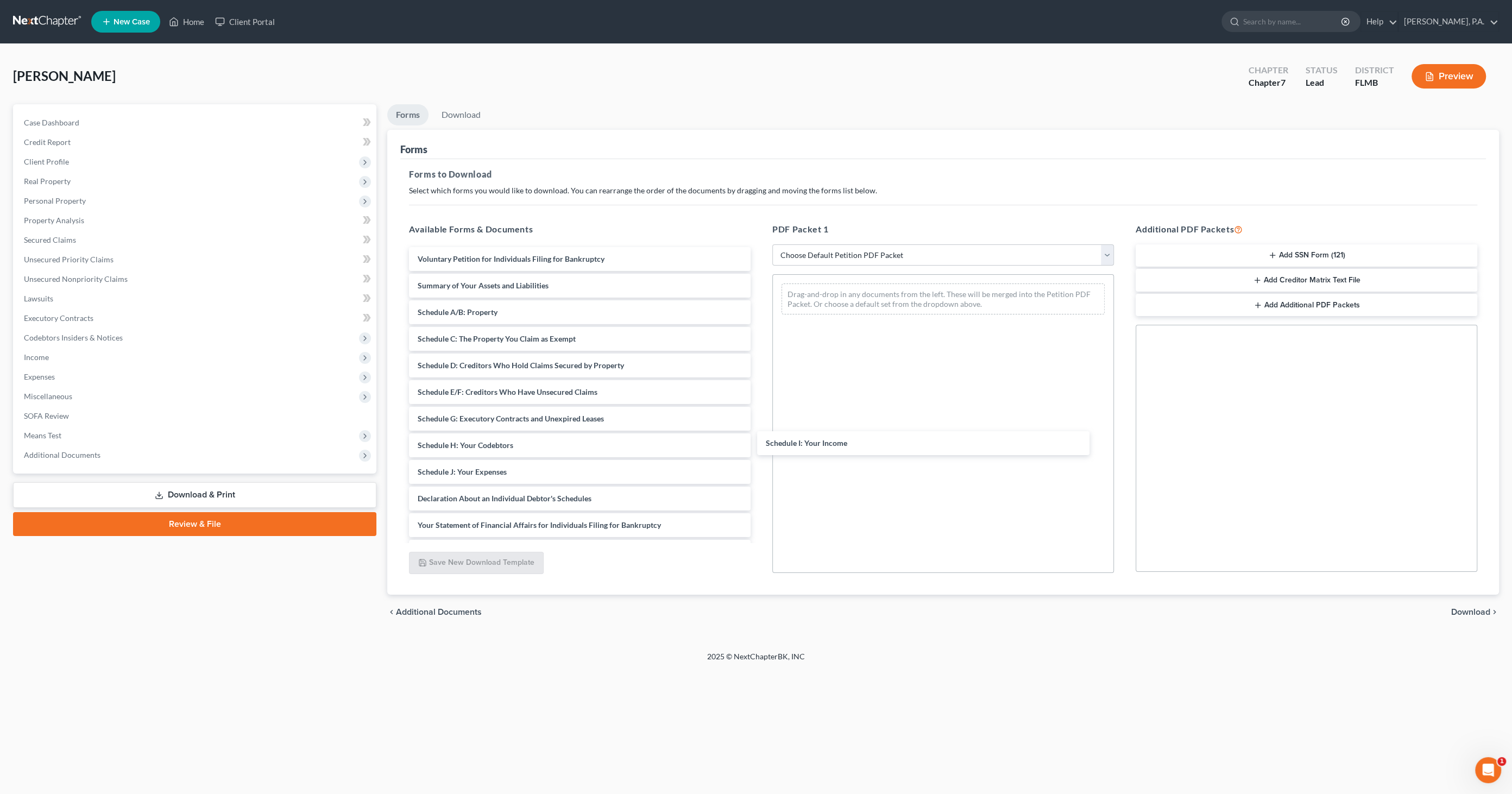
drag, startPoint x: 497, startPoint y: 473, endPoint x: 837, endPoint y: 435, distance: 342.1
click at [760, 439] on div "Schedule I: Your Income Voluntary Petition for Individuals Filing for Bankruptc…" at bounding box center [580, 472] width 359 height 450
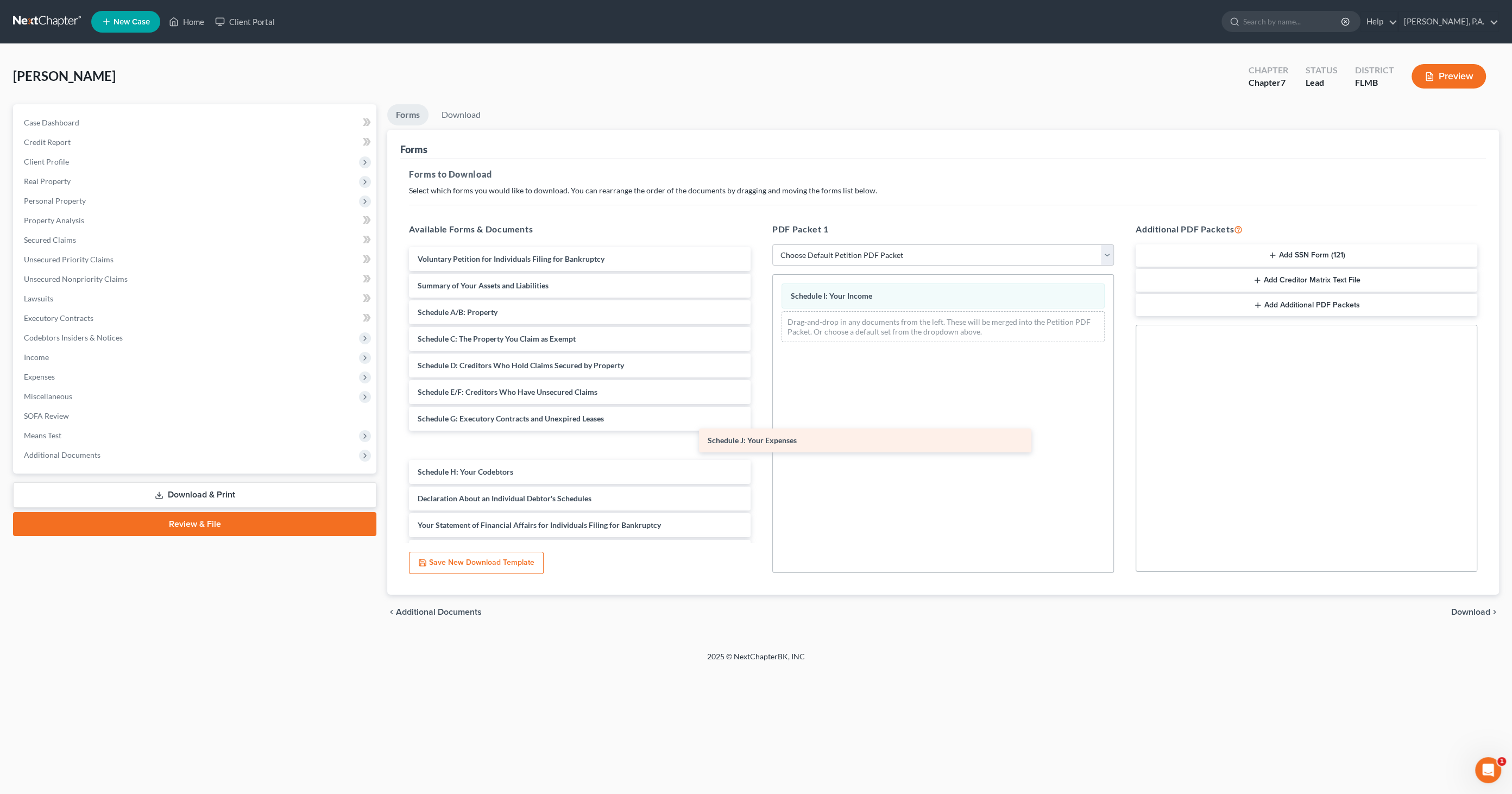
drag, startPoint x: 491, startPoint y: 472, endPoint x: 829, endPoint y: 407, distance: 344.2
click at [760, 407] on div "Schedule J: Your Expenses Voluntary Petition for Individuals Filing for Bankrup…" at bounding box center [580, 472] width 359 height 450
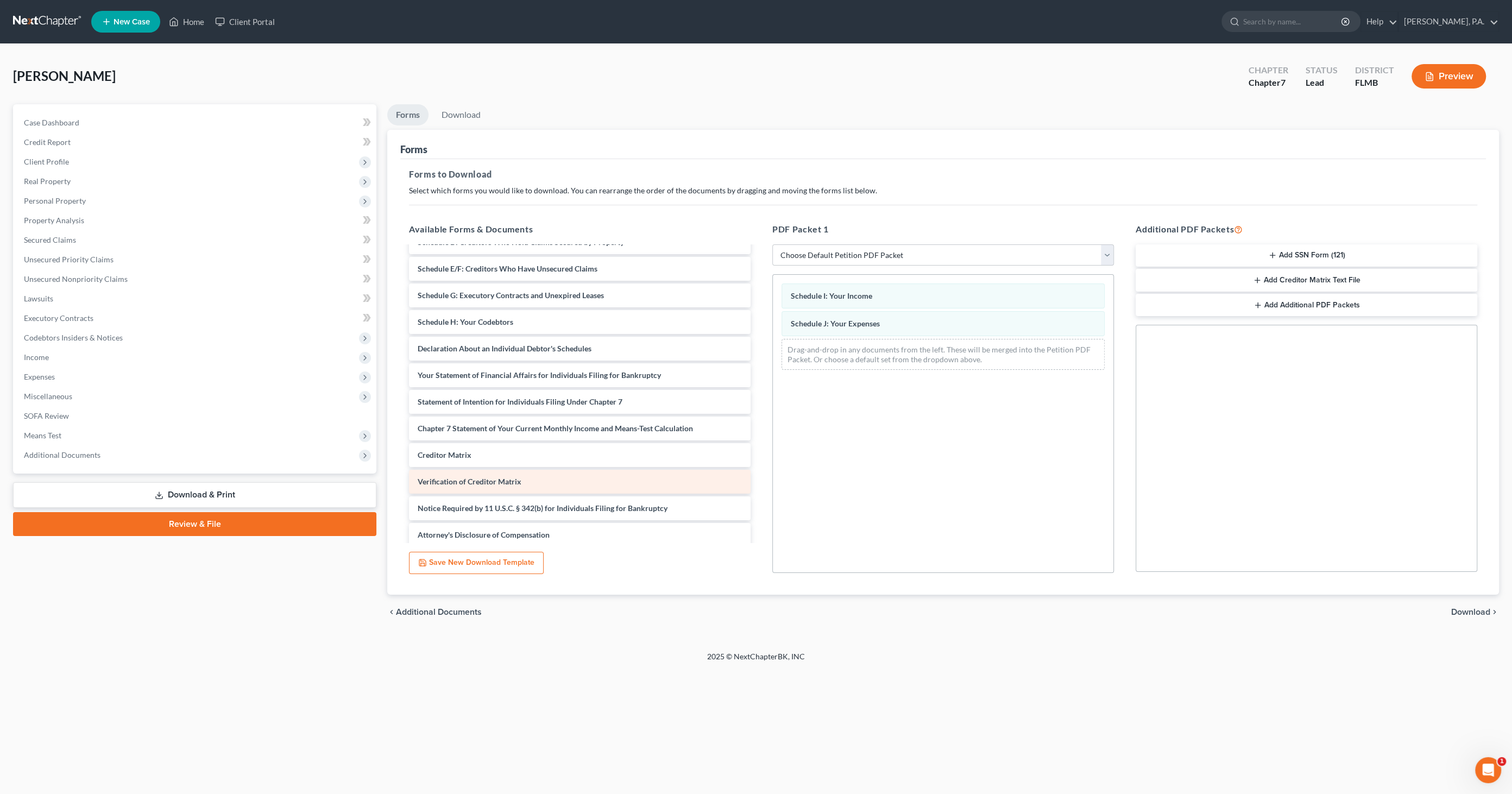
scroll to position [129, 0]
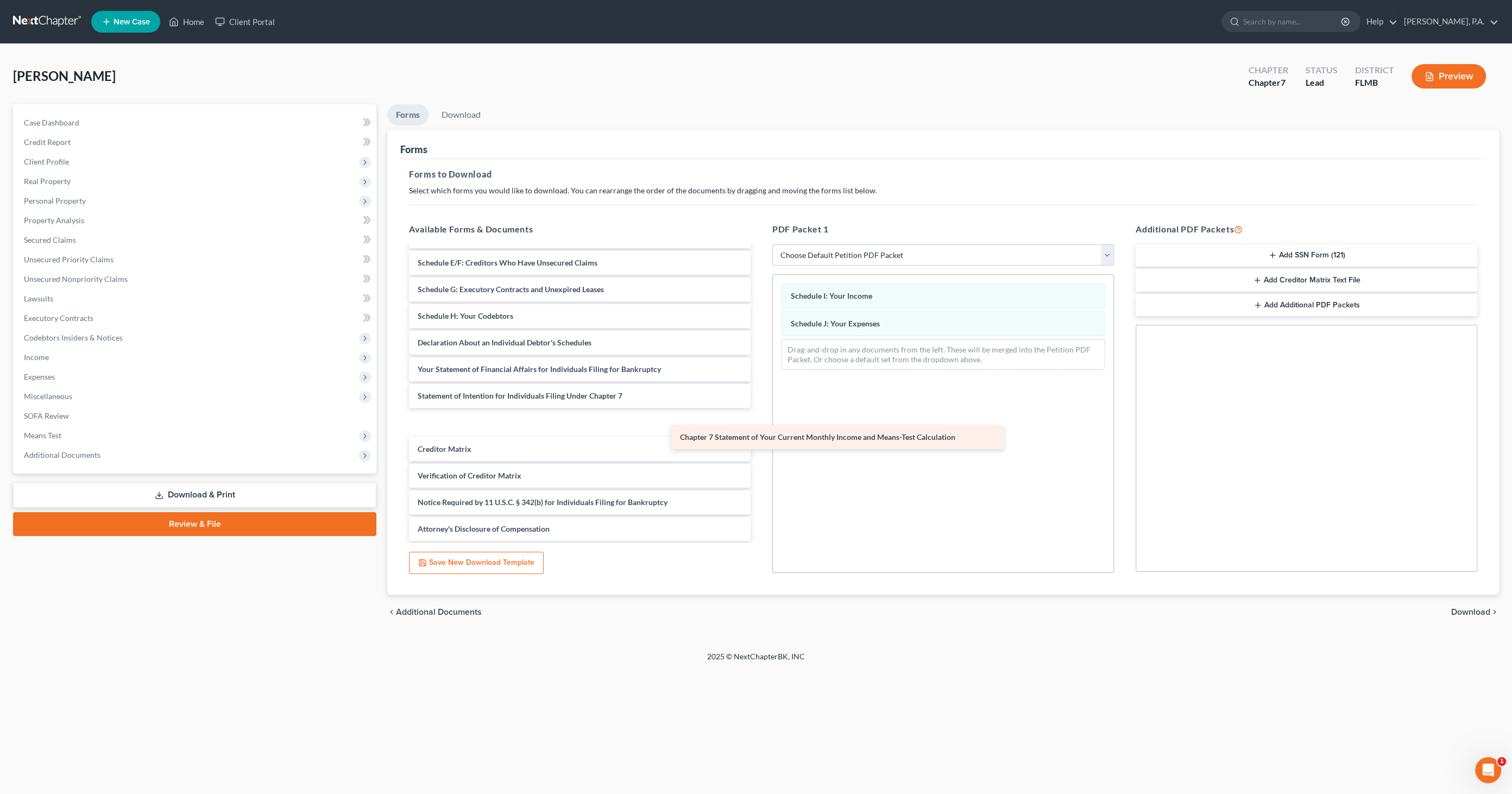
drag, startPoint x: 494, startPoint y: 426, endPoint x: 789, endPoint y: 425, distance: 295.0
click at [760, 426] on div "Chapter 7 Statement of Your Current Monthly Income and Means-Test Calculation V…" at bounding box center [580, 329] width 359 height 423
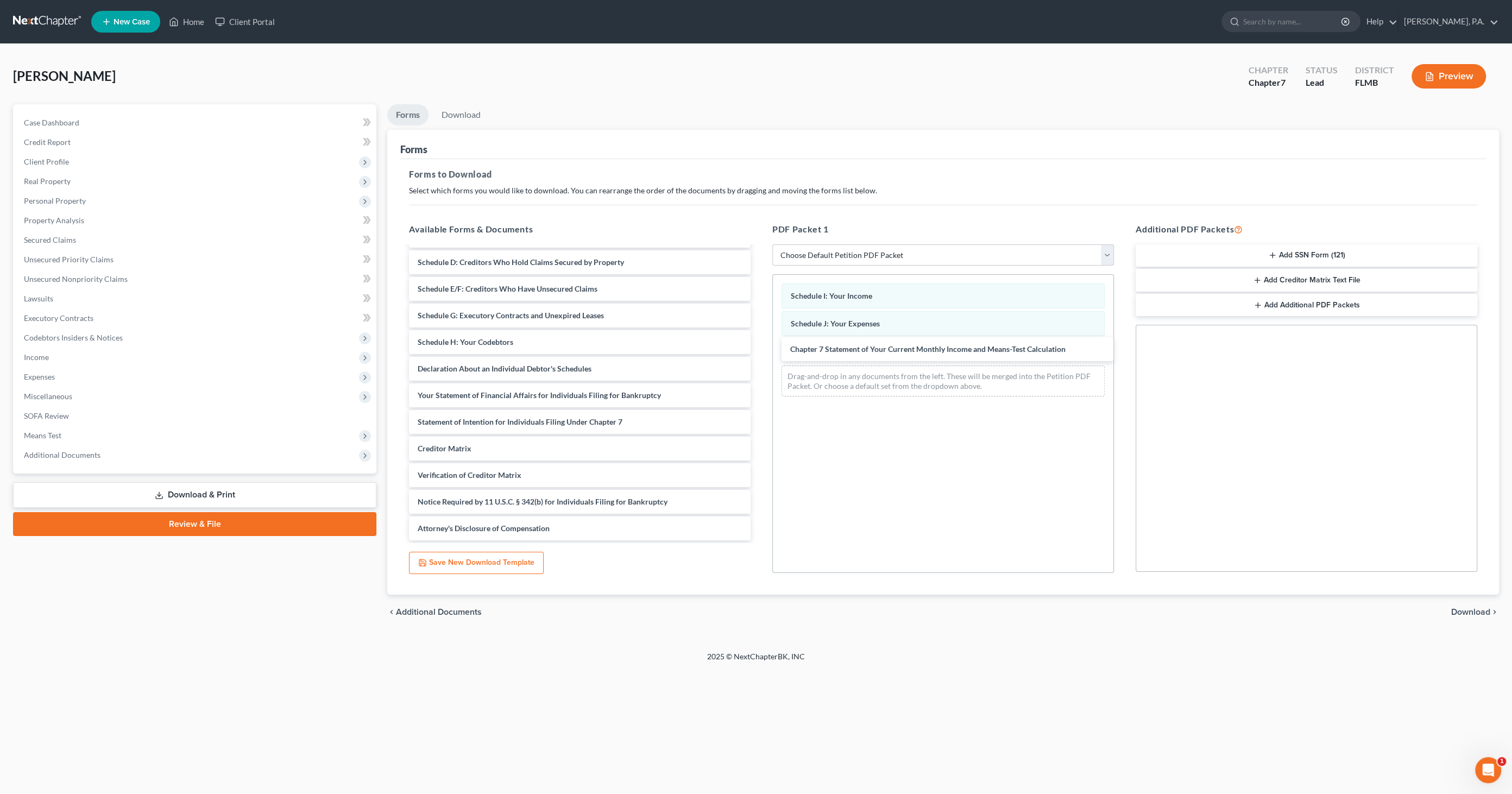
scroll to position [103, 0]
click at [1484, 610] on span "Download" at bounding box center [1470, 611] width 39 height 9
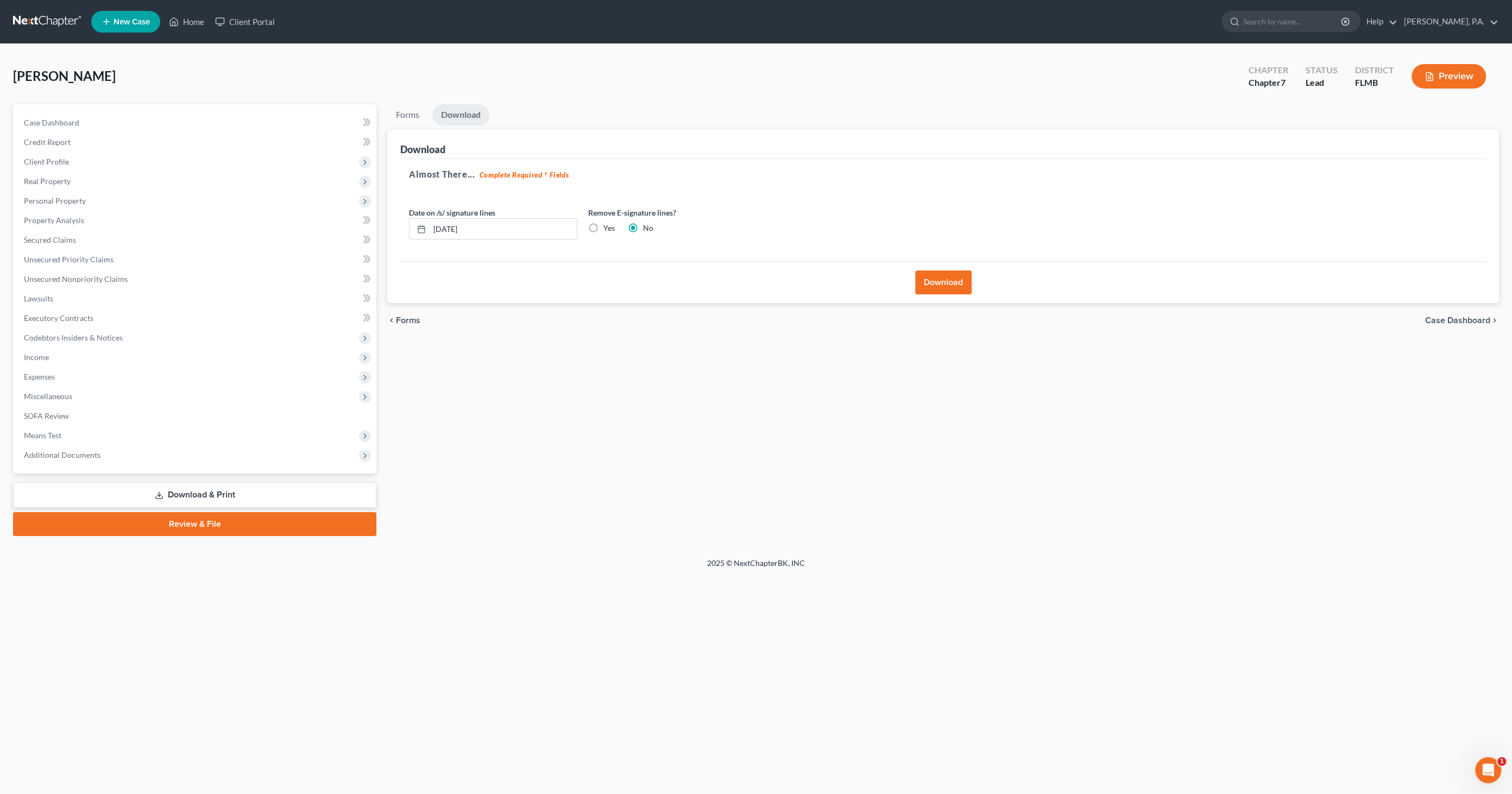
click at [606, 227] on label "Yes" at bounding box center [609, 228] width 11 height 11
click at [608, 227] on input "Yes" at bounding box center [611, 226] width 7 height 7
radio input "true"
radio input "false"
click at [934, 282] on button "Download" at bounding box center [943, 282] width 56 height 24
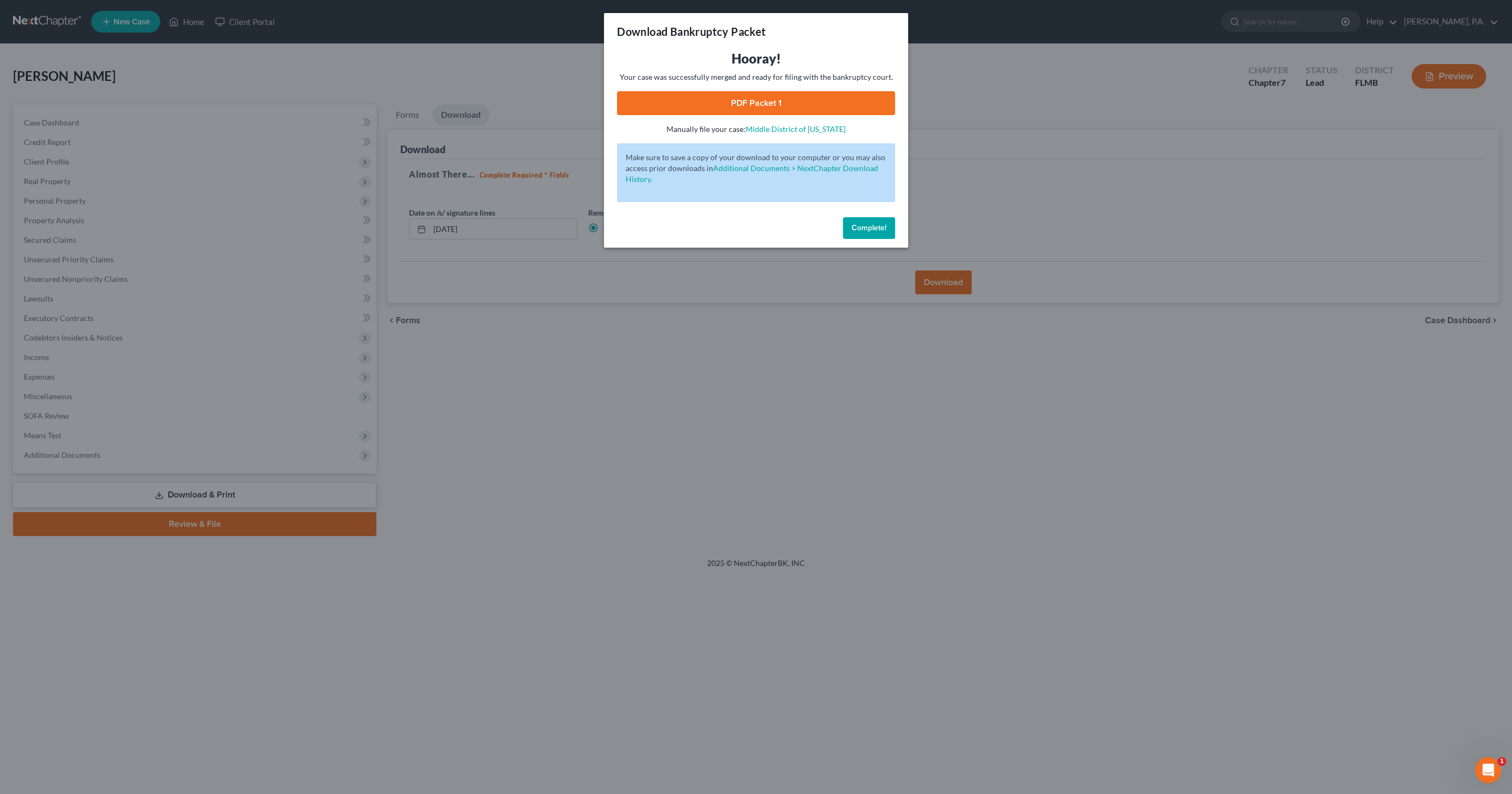
click at [691, 107] on link "PDF Packet 1" at bounding box center [756, 103] width 278 height 24
